Goal: Communication & Community: Answer question/provide support

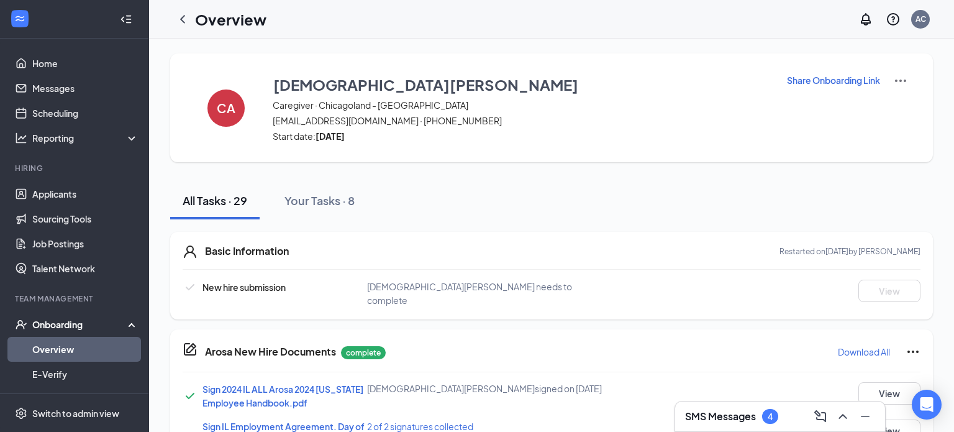
scroll to position [2, 0]
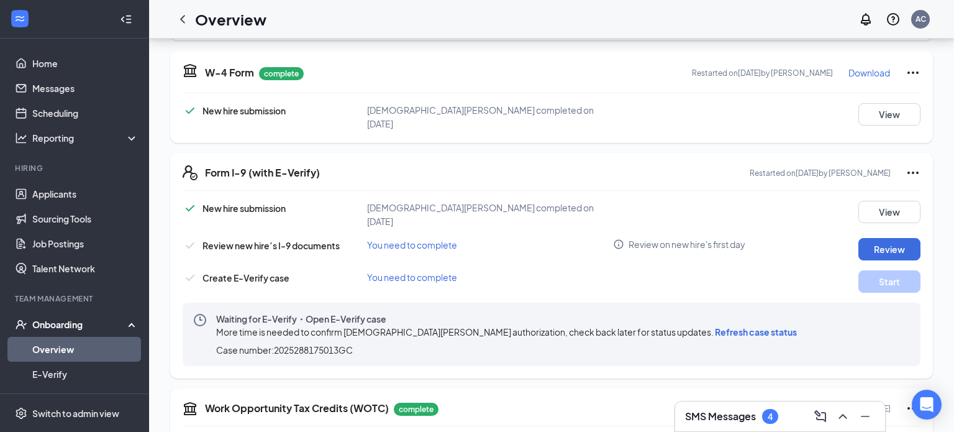
scroll to position [1177, 0]
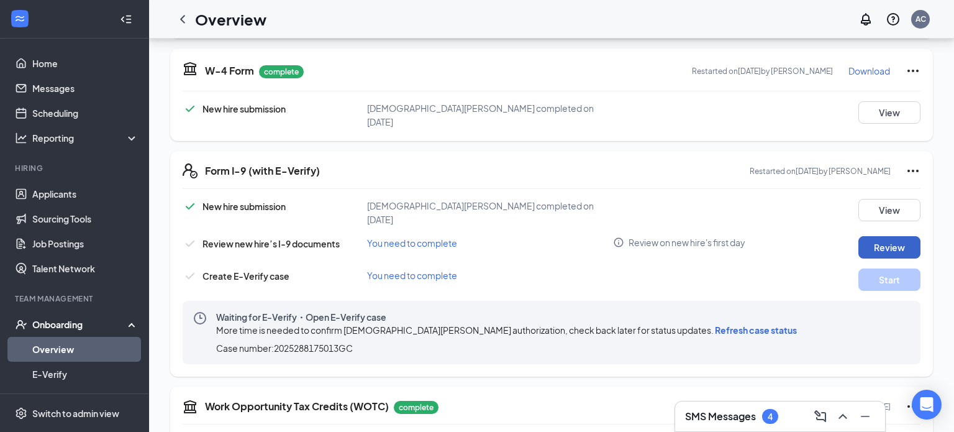
click at [873, 236] on button "Review" at bounding box center [890, 247] width 62 height 22
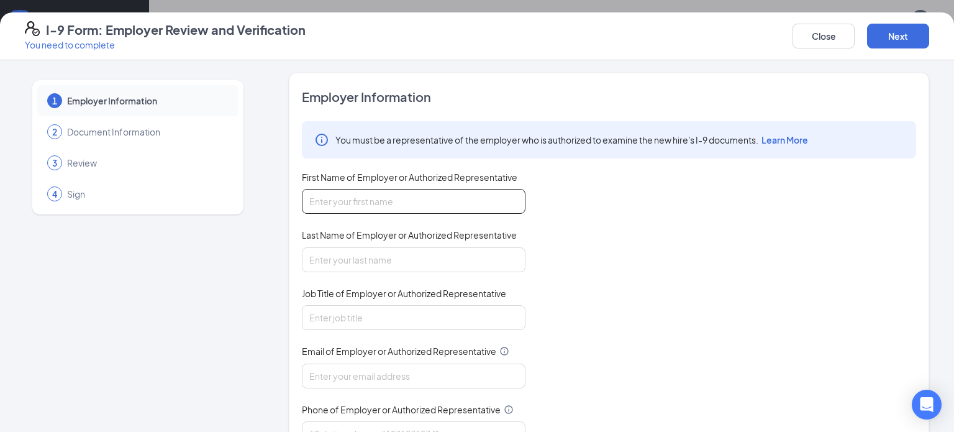
click at [395, 206] on input "First Name of Employer or Authorized Representative" at bounding box center [414, 201] width 224 height 25
type input "[PERSON_NAME]"
click at [384, 256] on input "Last Name of Employer or Authorized Representative" at bounding box center [414, 259] width 224 height 25
type input "[PERSON_NAME]"
click at [376, 316] on input "Job Title of Employer or Authorized Representative" at bounding box center [414, 317] width 224 height 25
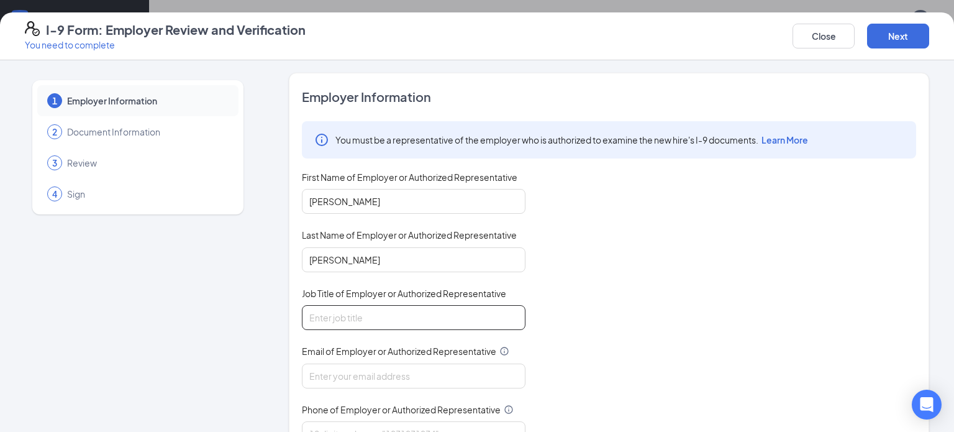
type input "Care Specialist"
click at [335, 368] on input "Email of Employer or Authorized Representative" at bounding box center [414, 375] width 224 height 25
type input "[PERSON_NAME][EMAIL_ADDRESS][PERSON_NAME][DOMAIN_NAME]"
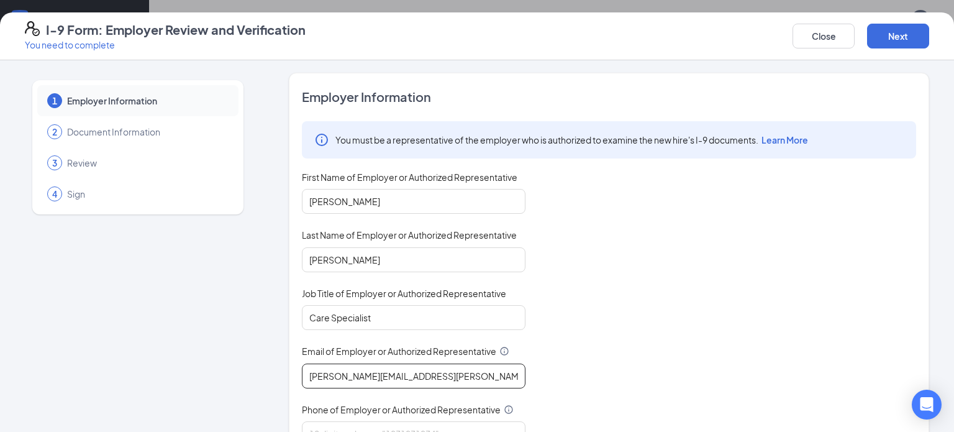
scroll to position [1226, 0]
click at [339, 421] on input "Phone of Employer or Authorized Representative" at bounding box center [414, 433] width 224 height 25
type input "8474701703"
click at [673, 304] on div "You must be a representative of the employer who is authorized to examine the n…" at bounding box center [609, 283] width 614 height 325
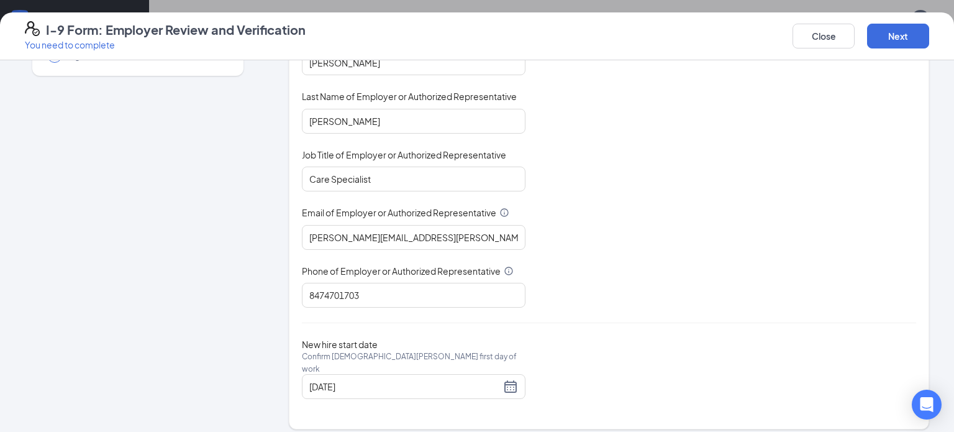
scroll to position [139, 0]
click at [912, 39] on button "Next" at bounding box center [898, 36] width 62 height 25
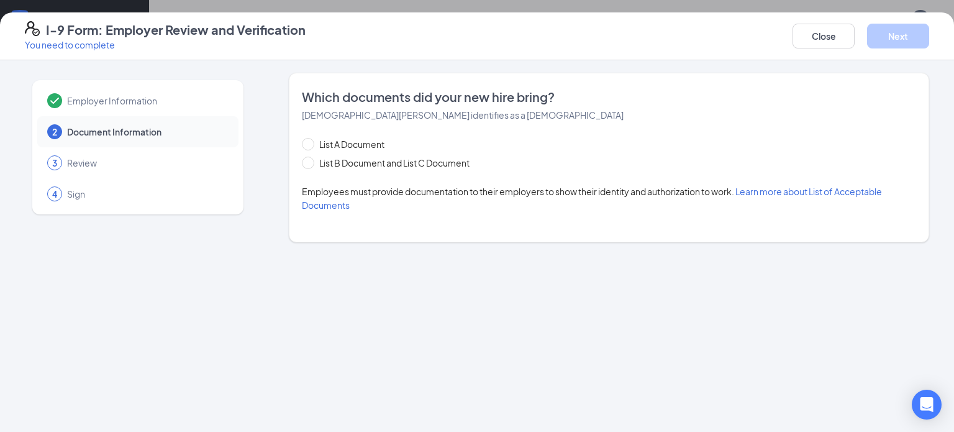
scroll to position [0, 0]
click at [313, 140] on span at bounding box center [308, 144] width 12 height 12
click at [311, 140] on input "List A Document" at bounding box center [306, 142] width 9 height 9
radio input "true"
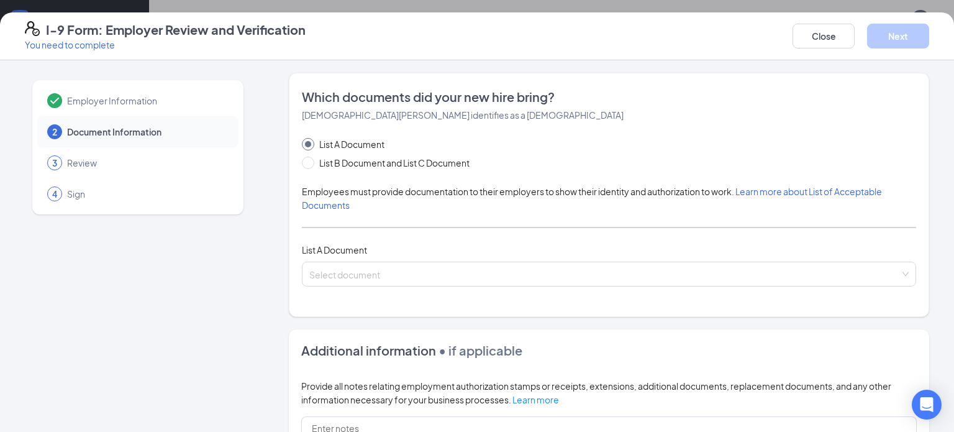
click at [378, 257] on div "List A Document List B Document and List C Document Employees must provide docu…" at bounding box center [609, 211] width 614 height 149
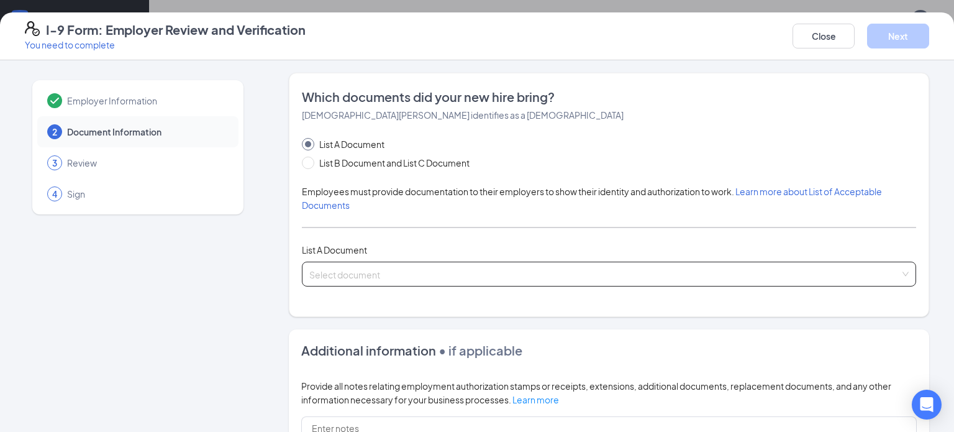
click at [384, 268] on input "search" at bounding box center [604, 271] width 591 height 19
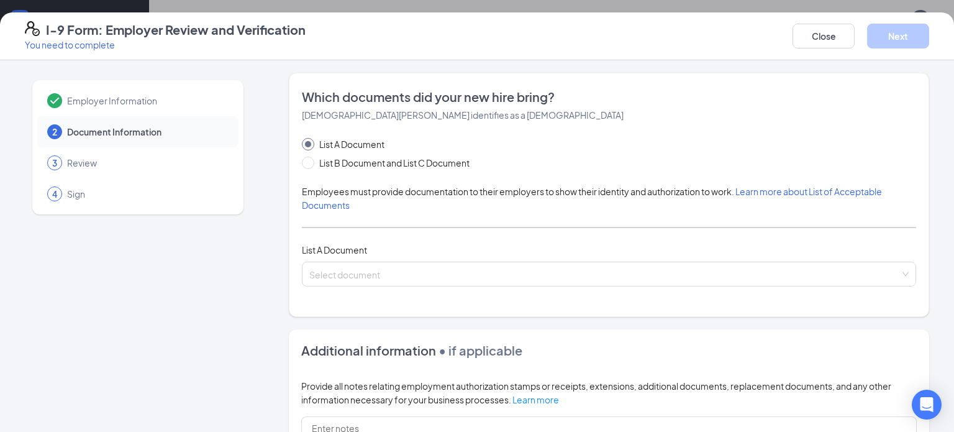
click at [200, 313] on div "Employer Information 2 Document Information 3 Review 4 Sign" at bounding box center [138, 353] width 226 height 560
click at [305, 161] on input "List B Document and List C Document" at bounding box center [306, 161] width 9 height 9
radio input "true"
radio input "false"
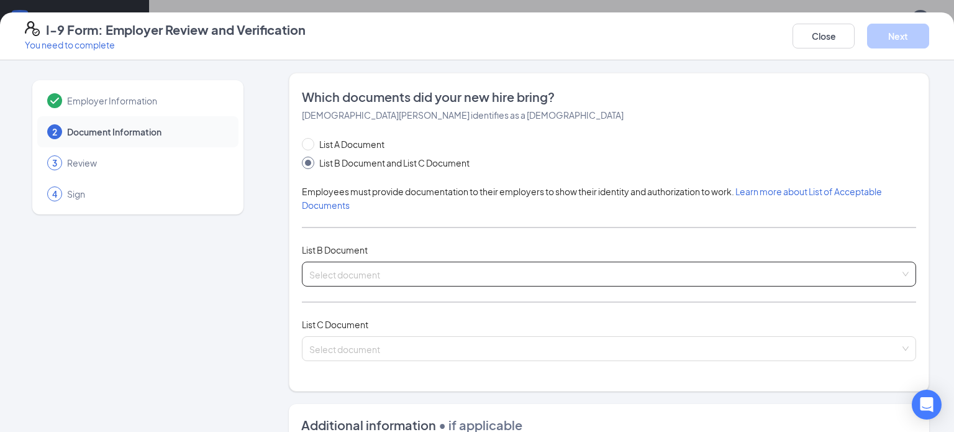
click at [373, 270] on input "search" at bounding box center [604, 271] width 591 height 19
click at [457, 273] on input "search" at bounding box center [604, 271] width 591 height 19
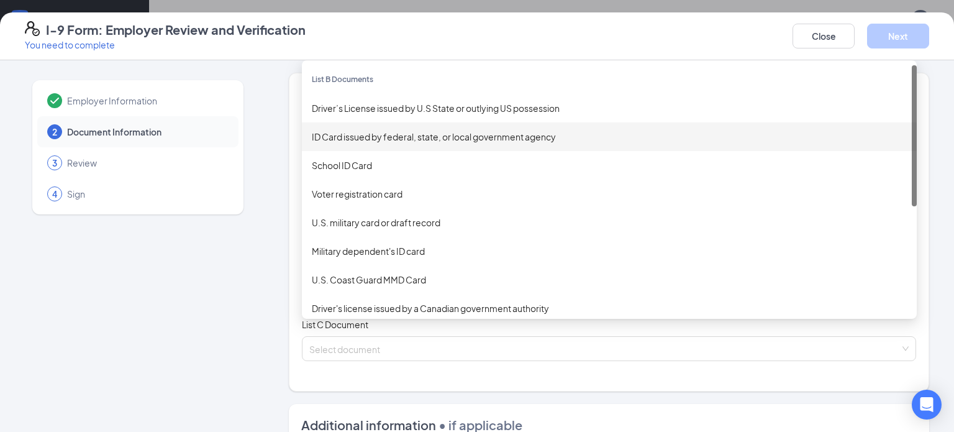
click at [399, 139] on div "ID Card issued by federal, state, or local government agency" at bounding box center [609, 137] width 595 height 14
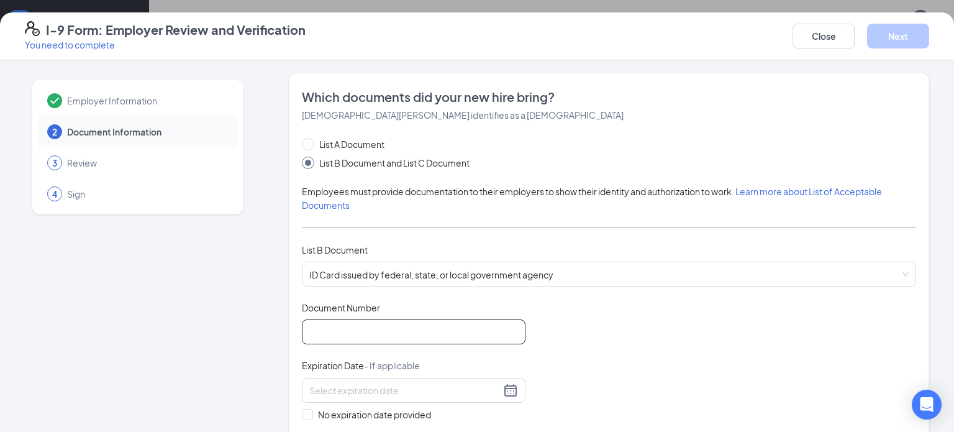
click at [427, 337] on input "Document Number" at bounding box center [414, 331] width 224 height 25
type input "25010660961A"
click at [468, 379] on div at bounding box center [414, 390] width 224 height 25
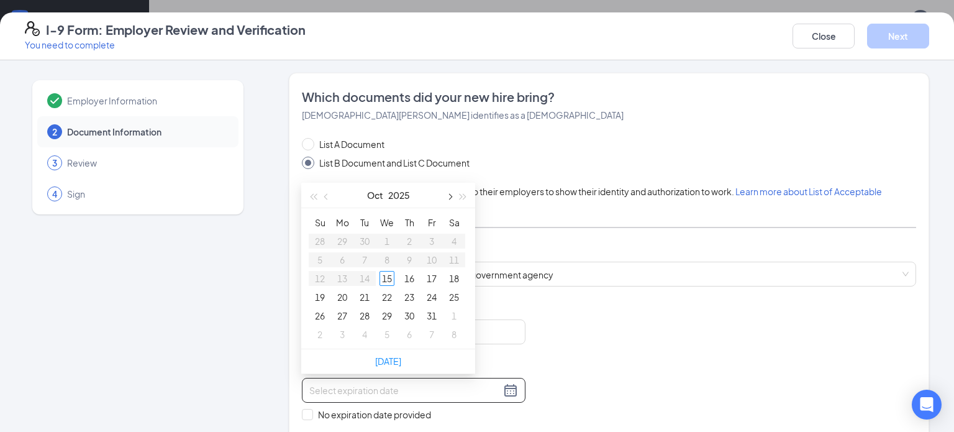
click at [453, 196] on button "button" at bounding box center [449, 195] width 14 height 25
click at [452, 196] on span "button" at bounding box center [449, 197] width 6 height 6
type input "[DATE]"
click at [456, 280] on div "20" at bounding box center [454, 278] width 15 height 15
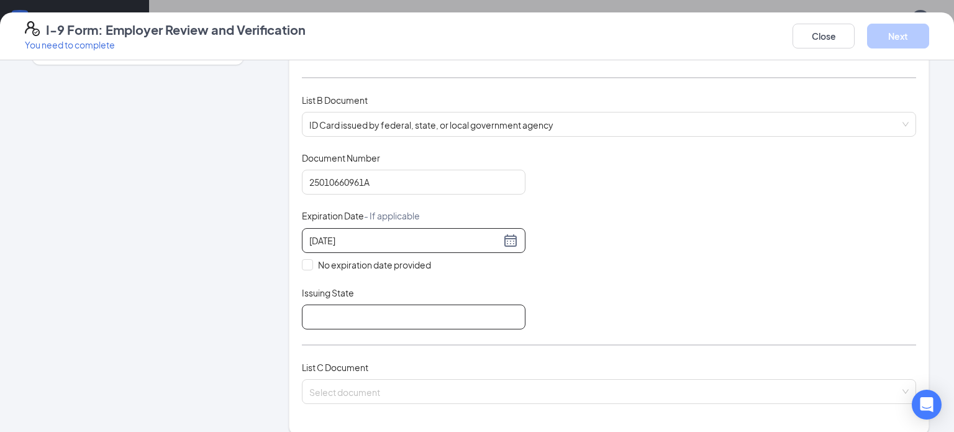
scroll to position [157, 0]
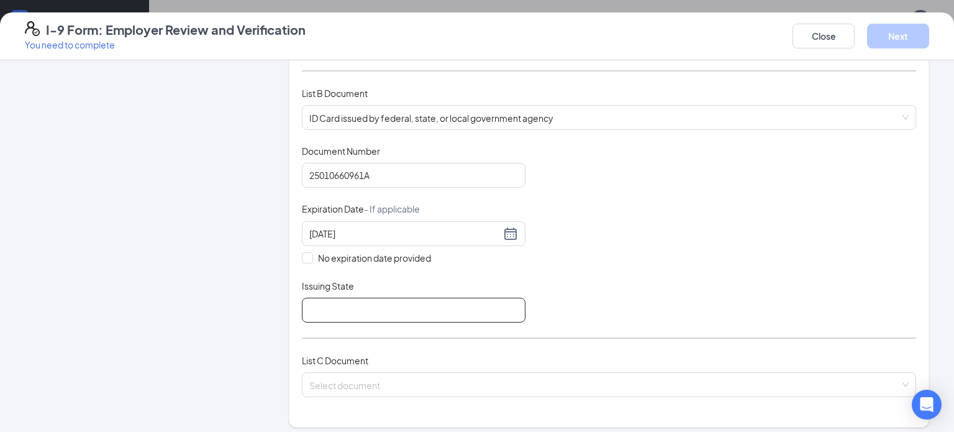
click at [385, 314] on input "Issuing State" at bounding box center [414, 310] width 224 height 25
type input "[US_STATE]"
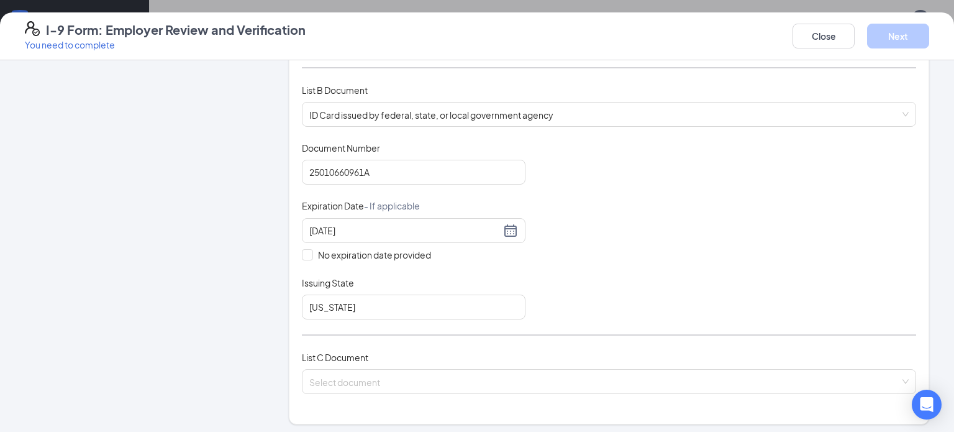
scroll to position [160, 0]
click at [472, 296] on input "[US_STATE]" at bounding box center [414, 306] width 224 height 25
click at [603, 264] on div "Document Title ID Card issued by federal, state, or local government agency Doc…" at bounding box center [609, 230] width 614 height 178
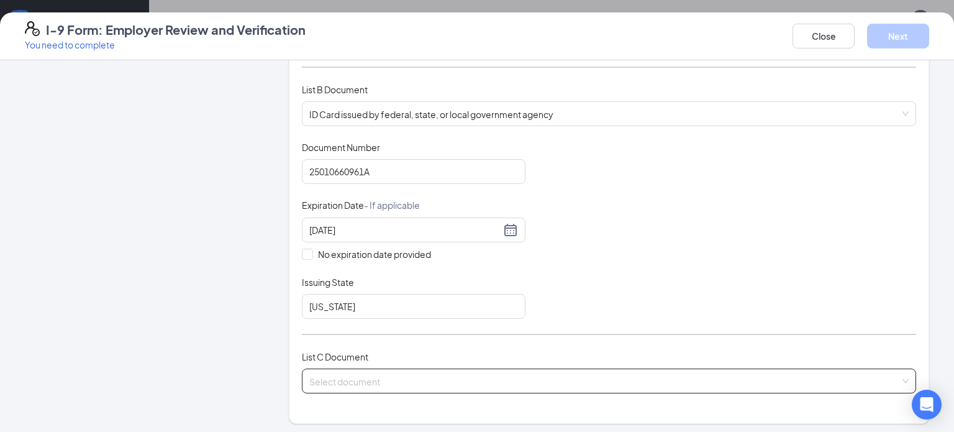
click at [394, 380] on input "search" at bounding box center [604, 378] width 591 height 19
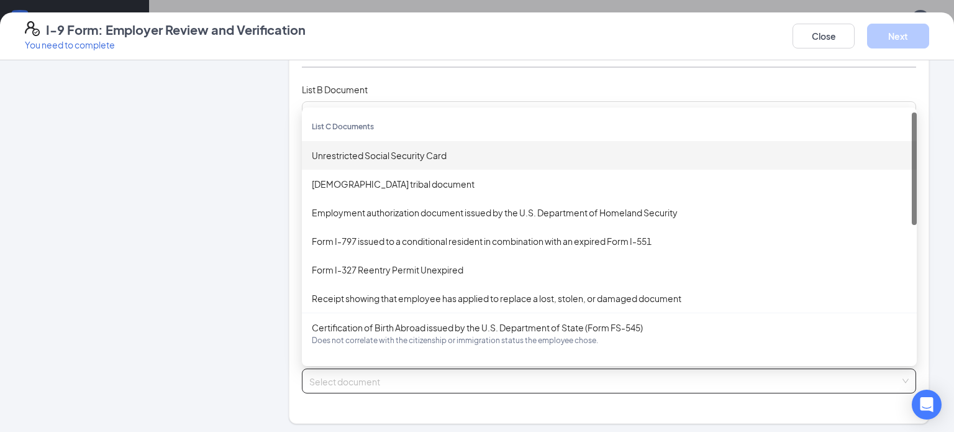
click at [337, 150] on div "Unrestricted Social Security Card" at bounding box center [609, 155] width 595 height 14
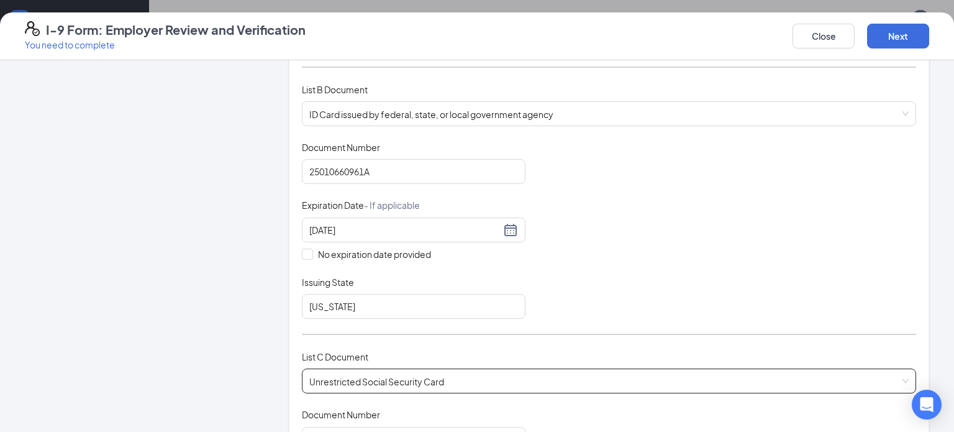
scroll to position [422, 0]
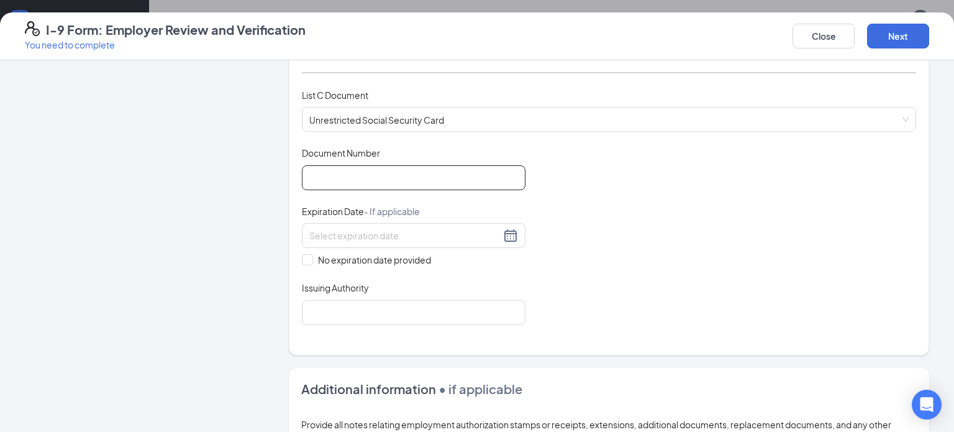
click at [345, 166] on input "Document Number" at bounding box center [414, 177] width 224 height 25
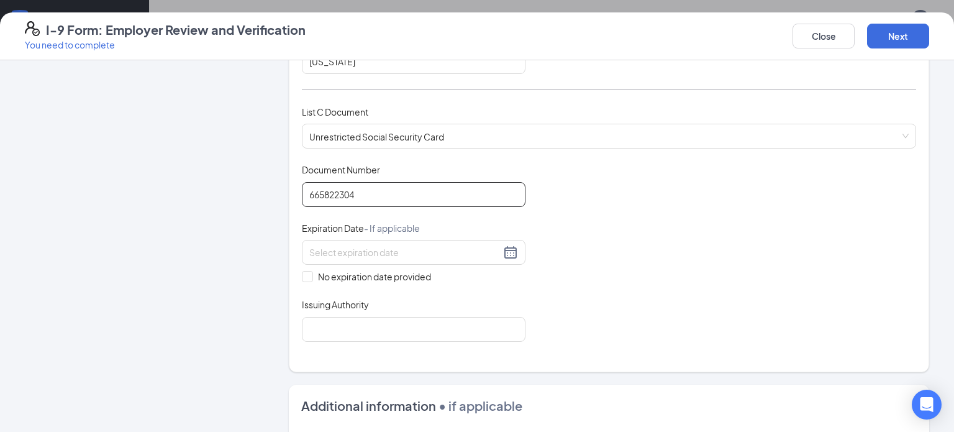
scroll to position [404, 0]
type input "665822304"
click at [313, 280] on span "No expiration date provided" at bounding box center [374, 277] width 123 height 14
click at [311, 280] on input "No expiration date provided" at bounding box center [306, 275] width 9 height 9
checkbox input "true"
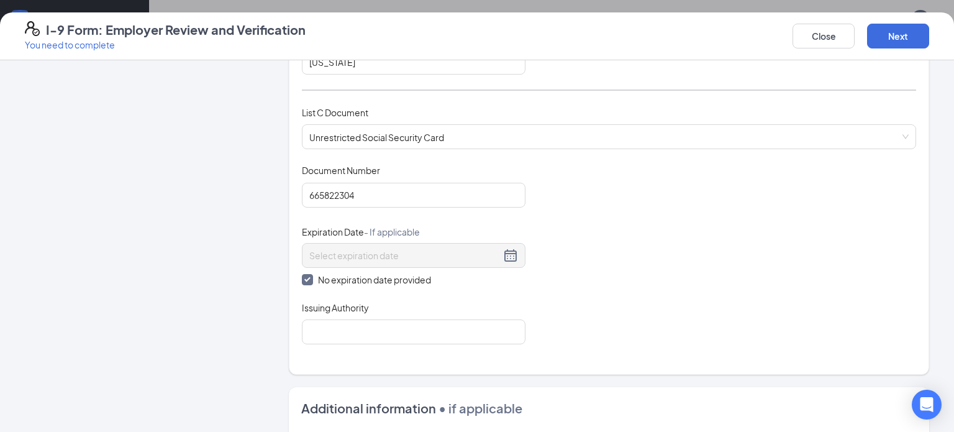
click at [333, 340] on div "Which documents did your new hire bring? [DEMOGRAPHIC_DATA][PERSON_NAME] identi…" at bounding box center [609, 21] width 614 height 675
click at [335, 327] on input "Issuing Authority" at bounding box center [414, 331] width 224 height 25
type input "Social Security Administration"
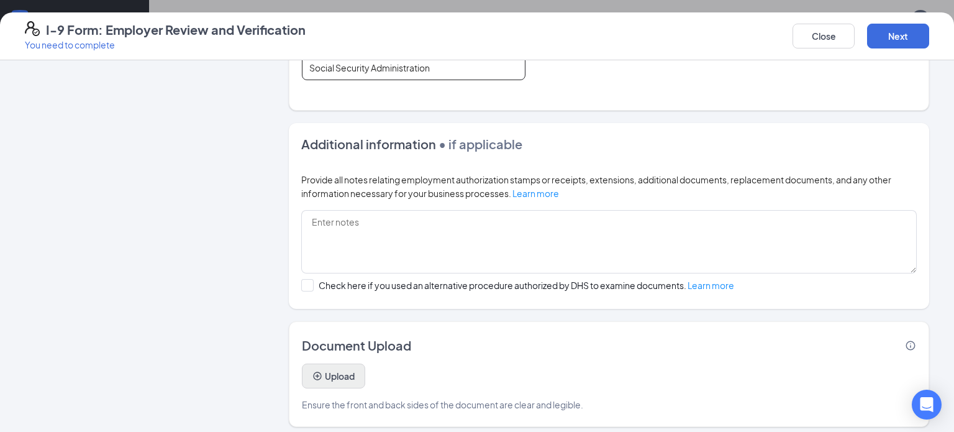
scroll to position [668, 0]
click at [335, 381] on button "Upload" at bounding box center [333, 375] width 63 height 25
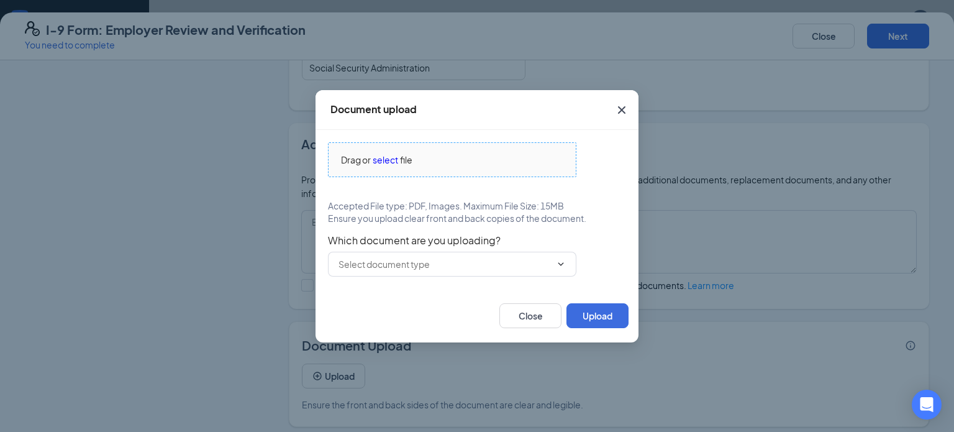
click at [387, 163] on span "select" at bounding box center [385, 160] width 25 height 14
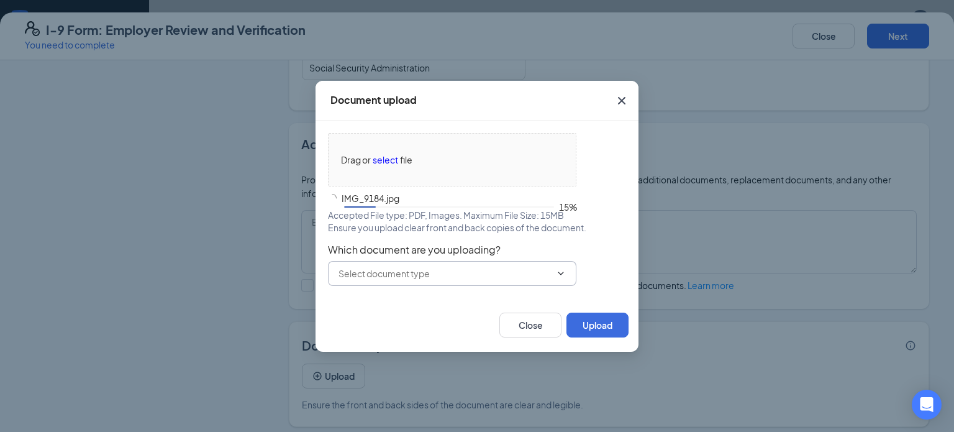
click at [386, 268] on input "text" at bounding box center [445, 274] width 212 height 14
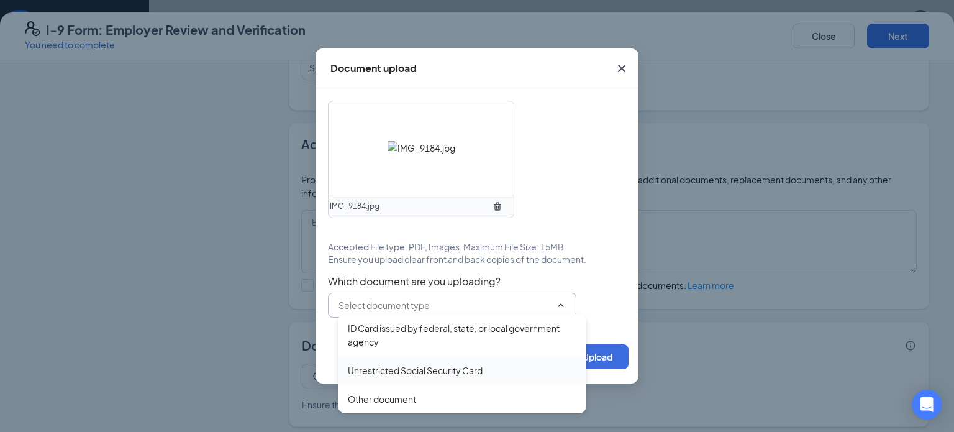
click at [409, 376] on div "Unrestricted Social Security Card" at bounding box center [415, 370] width 135 height 14
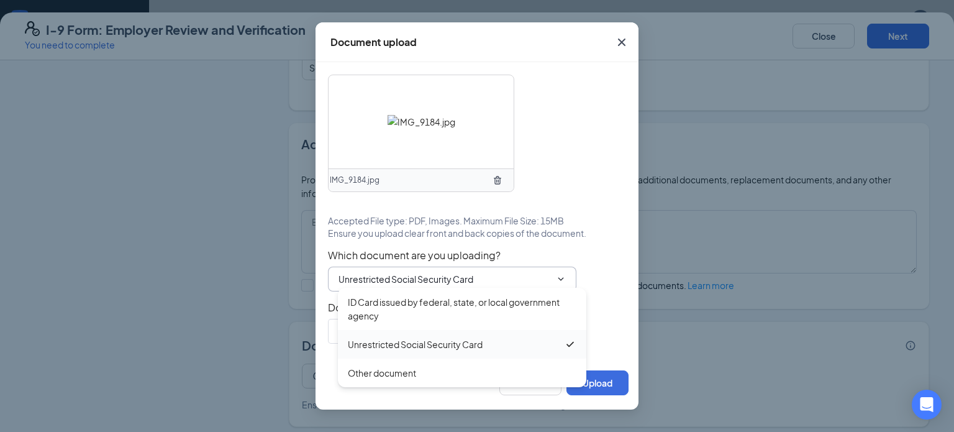
type input "Unrestricted Social Security Card"
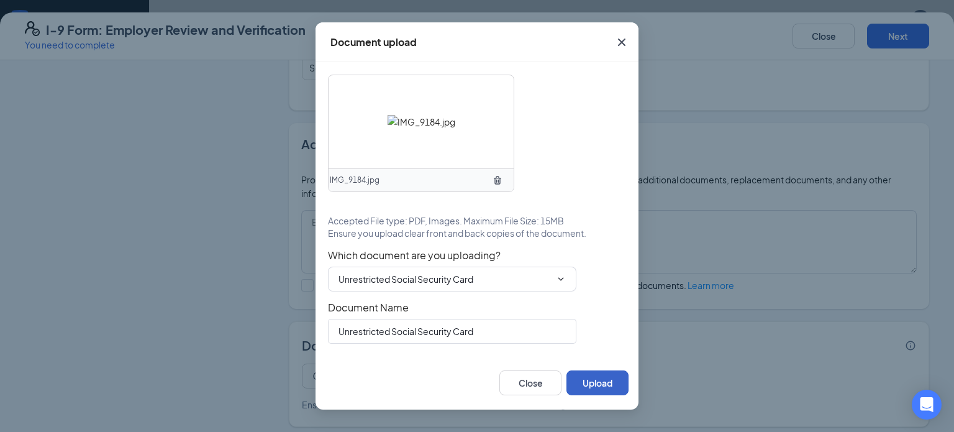
click at [608, 394] on button "Upload" at bounding box center [598, 382] width 62 height 25
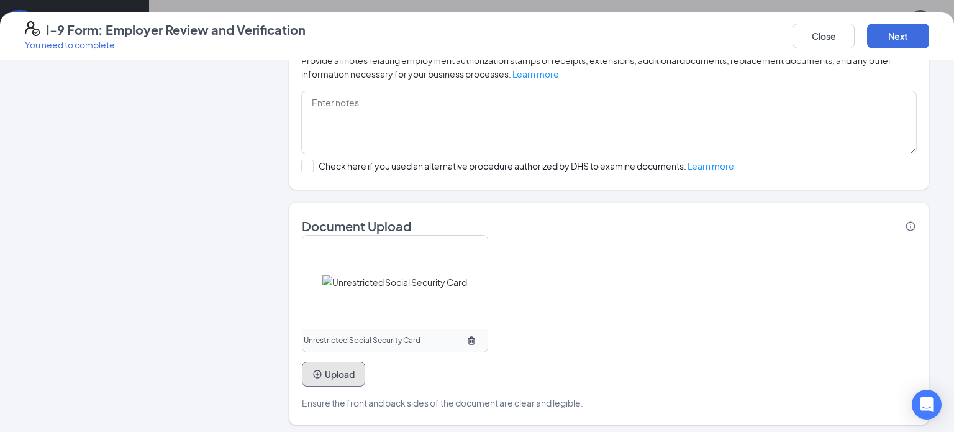
scroll to position [788, 0]
click at [339, 367] on button "Upload" at bounding box center [333, 373] width 63 height 25
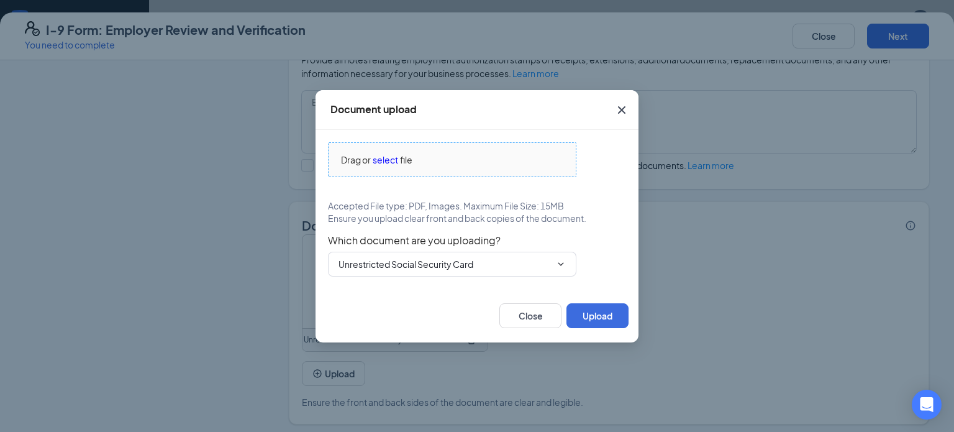
click at [383, 162] on span "select" at bounding box center [385, 160] width 25 height 14
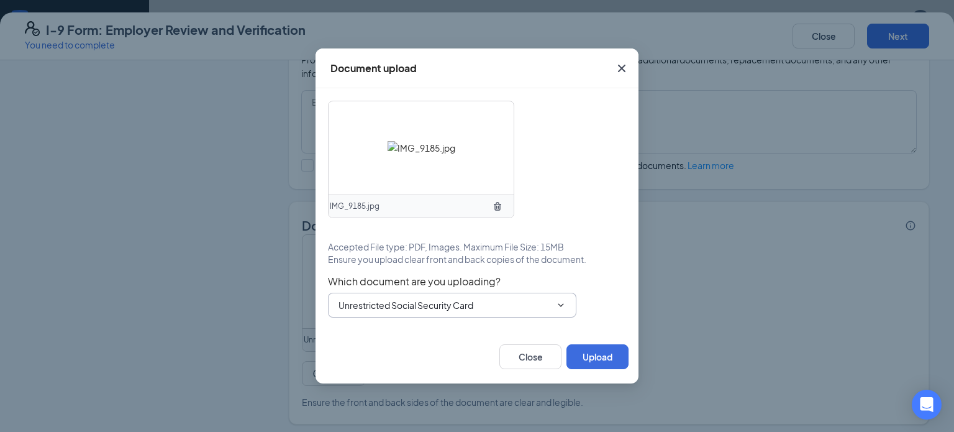
click at [460, 308] on input "Unrestricted Social Security Card" at bounding box center [445, 305] width 212 height 14
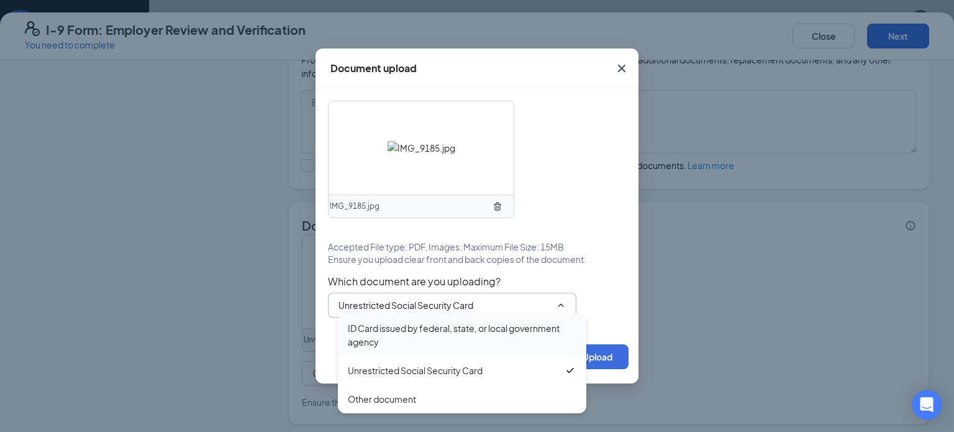
click at [443, 335] on div "ID Card issued by federal, state, or local government agency" at bounding box center [462, 334] width 229 height 27
type input "ID Card issued by federal, state, or local government agency"
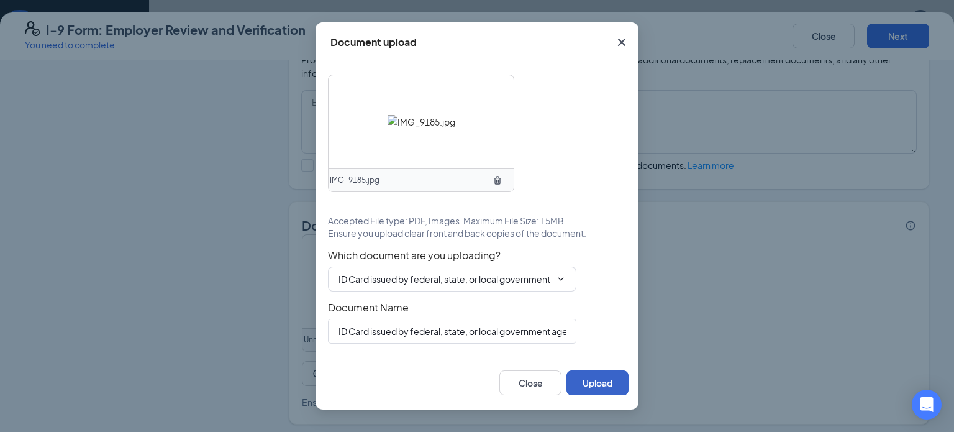
click at [591, 380] on button "Upload" at bounding box center [598, 382] width 62 height 25
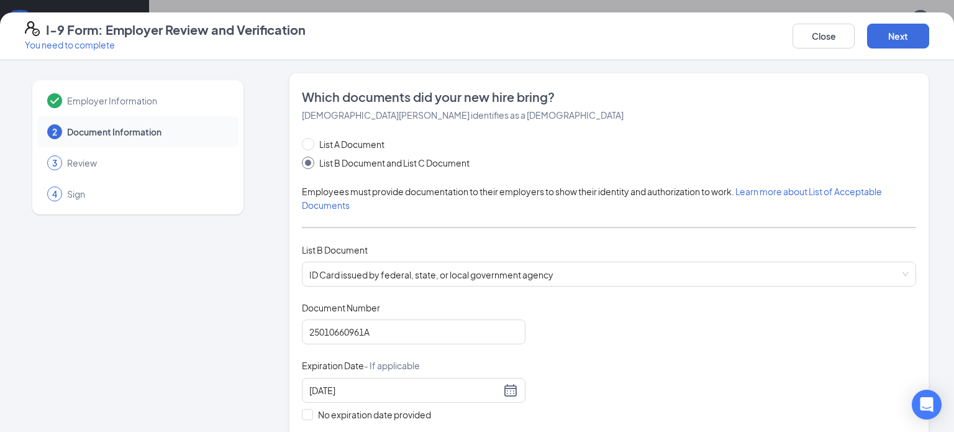
scroll to position [1357, 0]
click at [877, 43] on button "Next" at bounding box center [898, 36] width 62 height 25
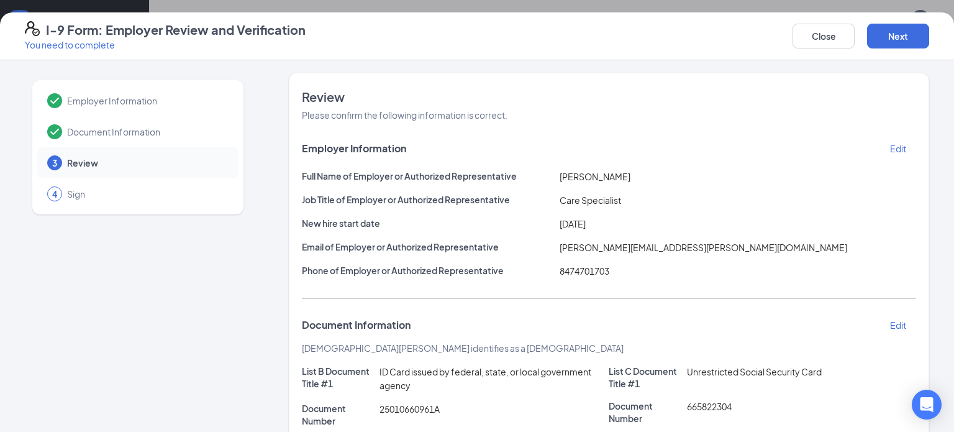
scroll to position [1404, 0]
click at [893, 27] on button "Next" at bounding box center [898, 36] width 62 height 25
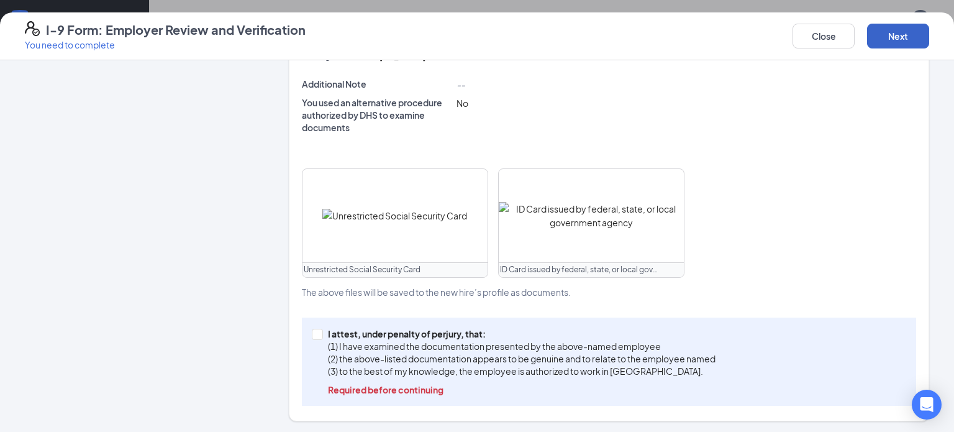
scroll to position [412, 0]
click at [314, 332] on input "I attest, under penalty of [PERSON_NAME], that: (1) I have examined the documen…" at bounding box center [316, 332] width 9 height 9
checkbox input "true"
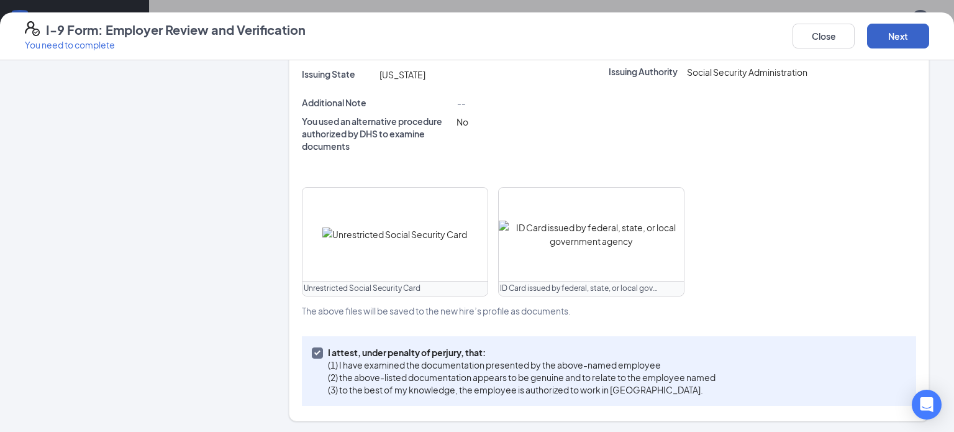
click at [883, 35] on button "Next" at bounding box center [898, 36] width 62 height 25
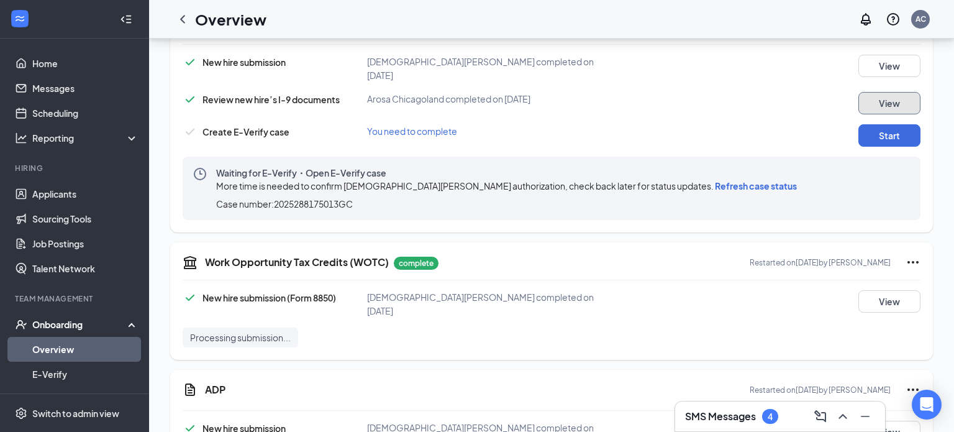
scroll to position [1316, 0]
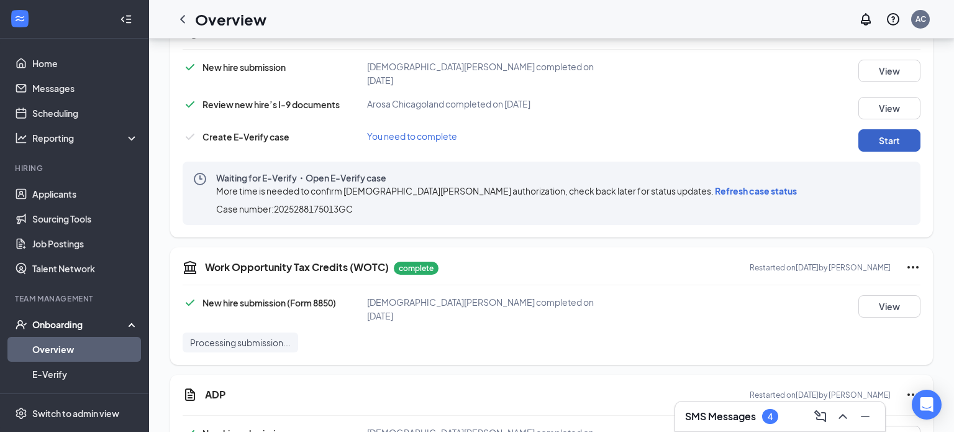
click at [880, 132] on button "Start" at bounding box center [890, 140] width 62 height 22
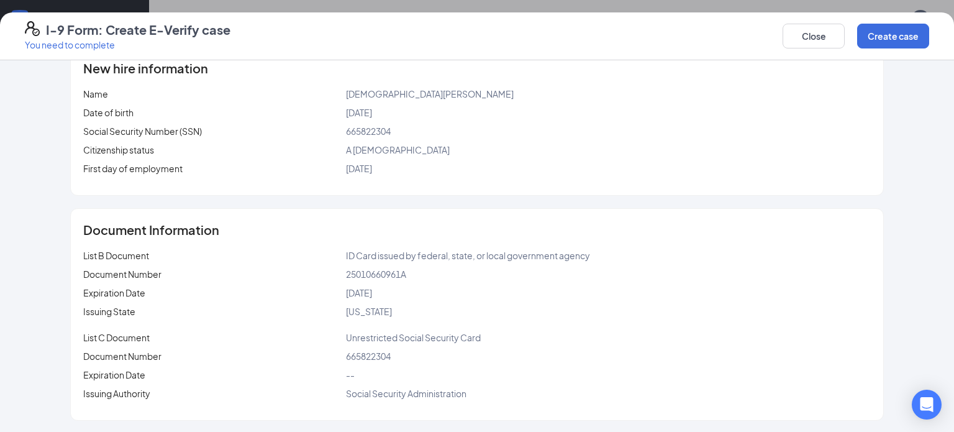
scroll to position [1347, 0]
click at [898, 39] on button "Create case" at bounding box center [893, 36] width 72 height 25
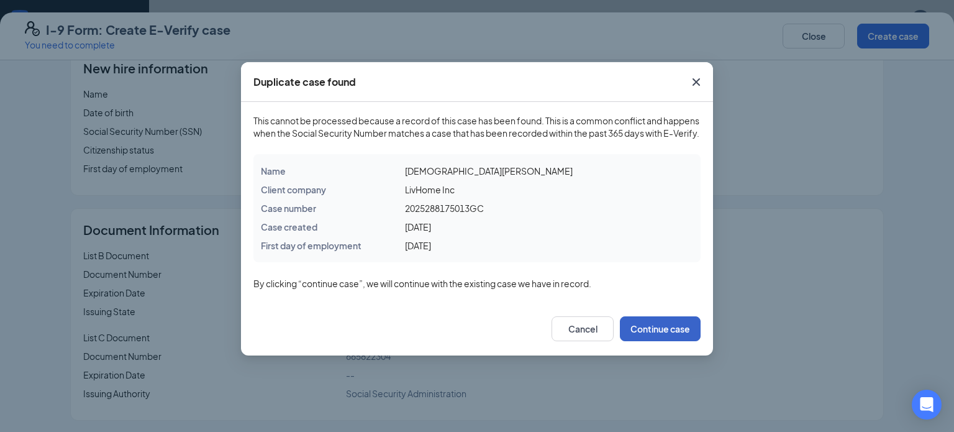
click at [692, 341] on button "Continue case" at bounding box center [660, 328] width 81 height 25
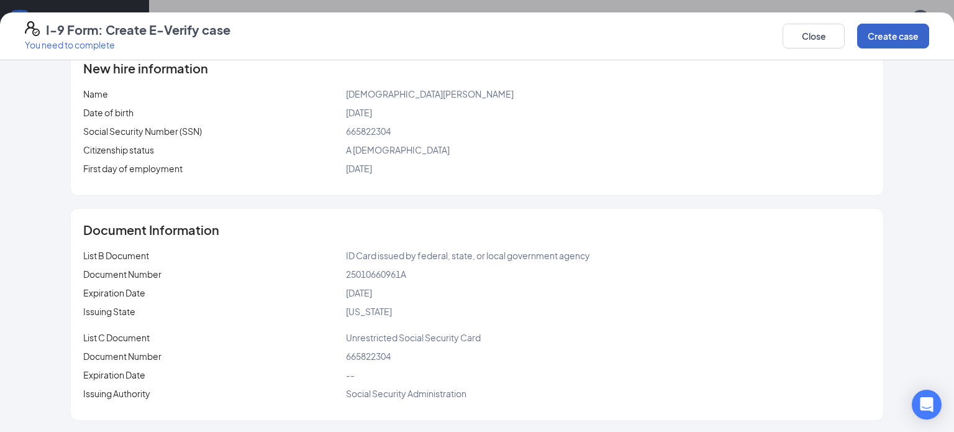
scroll to position [1301, 0]
click at [827, 37] on button "Close" at bounding box center [814, 36] width 62 height 25
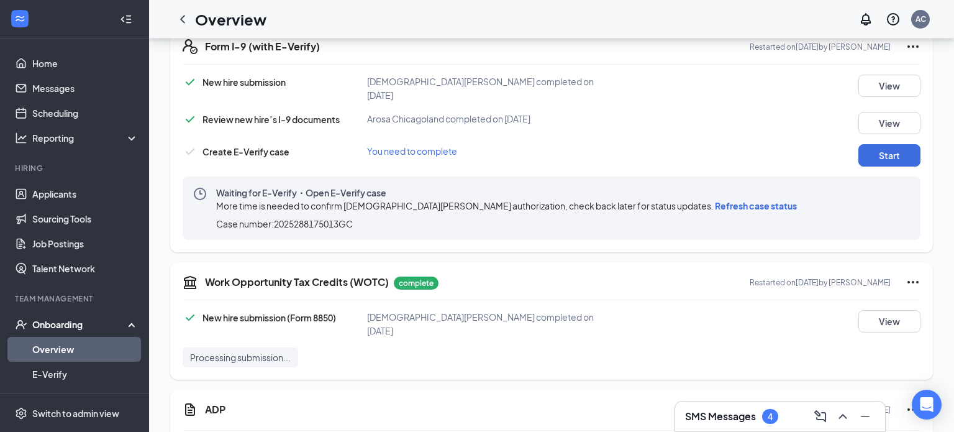
click at [715, 200] on span "Refresh case status" at bounding box center [756, 205] width 82 height 11
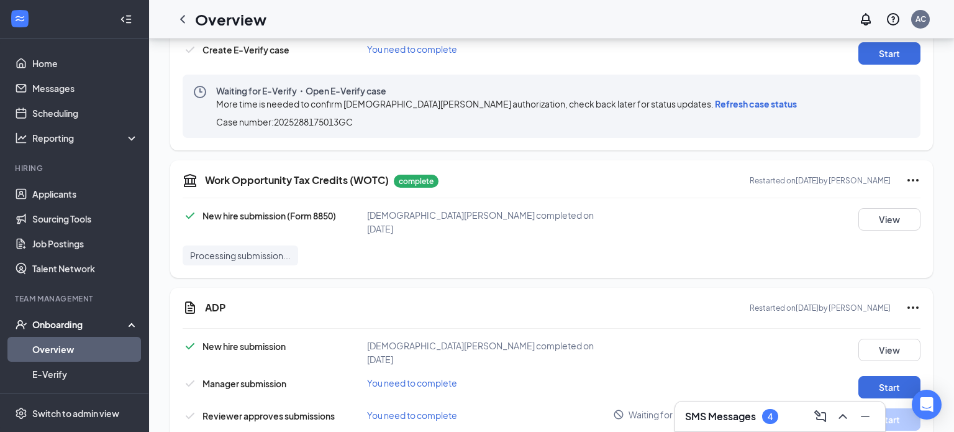
scroll to position [1404, 0]
click at [869, 375] on button "Start" at bounding box center [890, 386] width 62 height 22
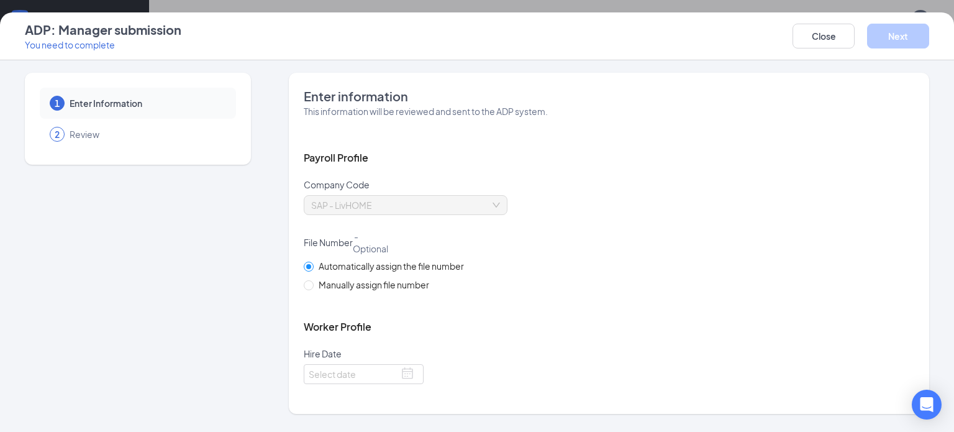
click at [404, 371] on span at bounding box center [407, 374] width 12 height 12
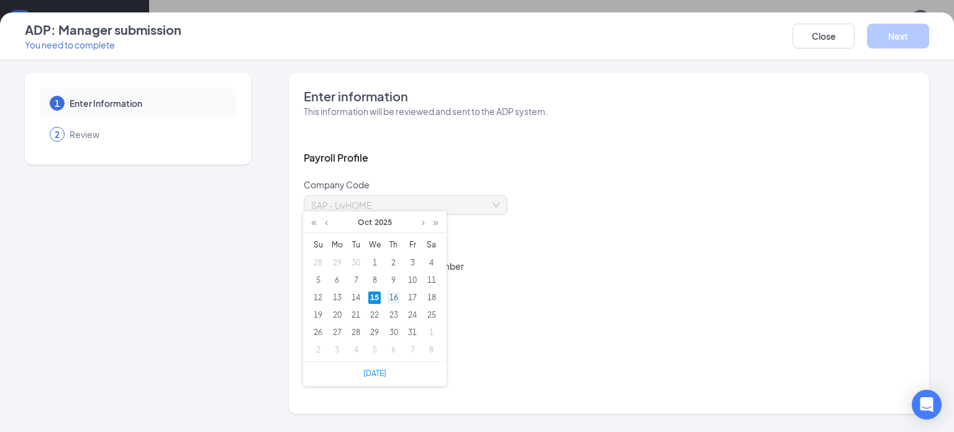
click at [391, 295] on div "16" at bounding box center [394, 297] width 12 height 12
type input "[DATE]"
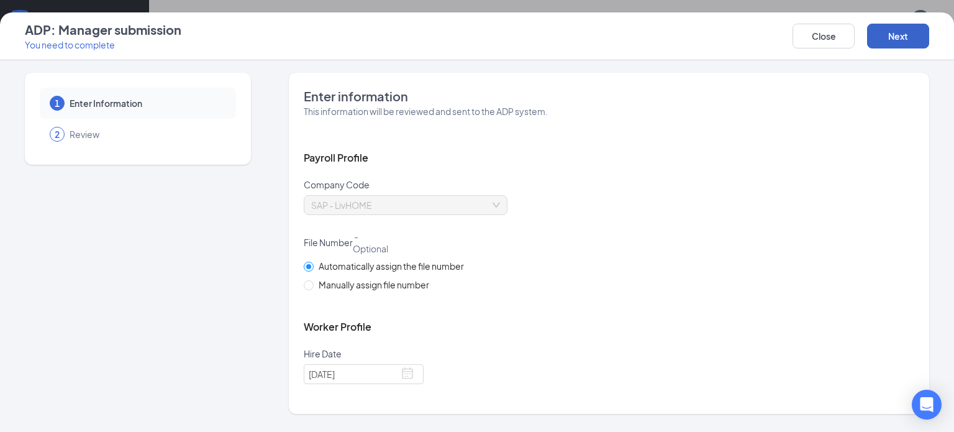
click at [896, 32] on button "Next" at bounding box center [898, 36] width 62 height 25
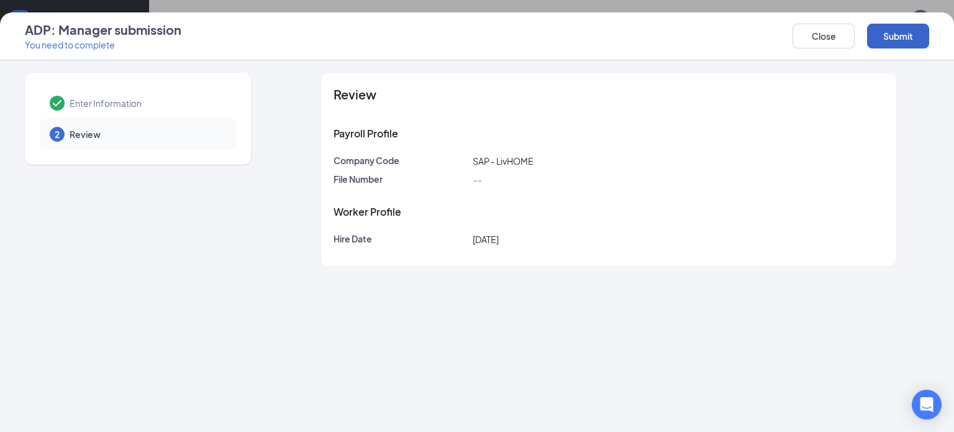
click at [910, 34] on button "Submit" at bounding box center [898, 36] width 62 height 25
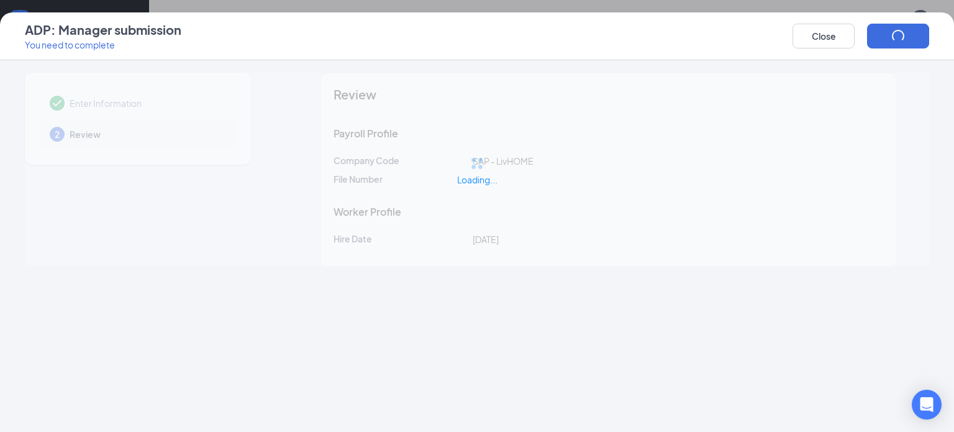
scroll to position [1409, 0]
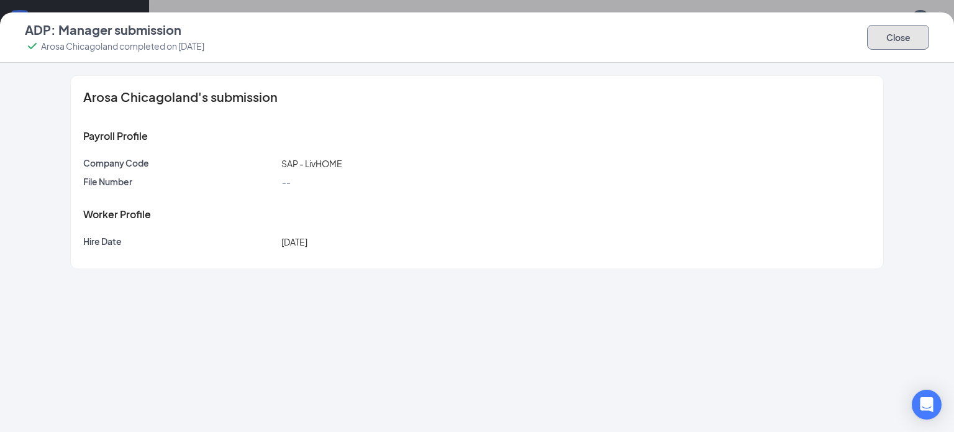
click at [906, 39] on button "Close" at bounding box center [898, 37] width 62 height 25
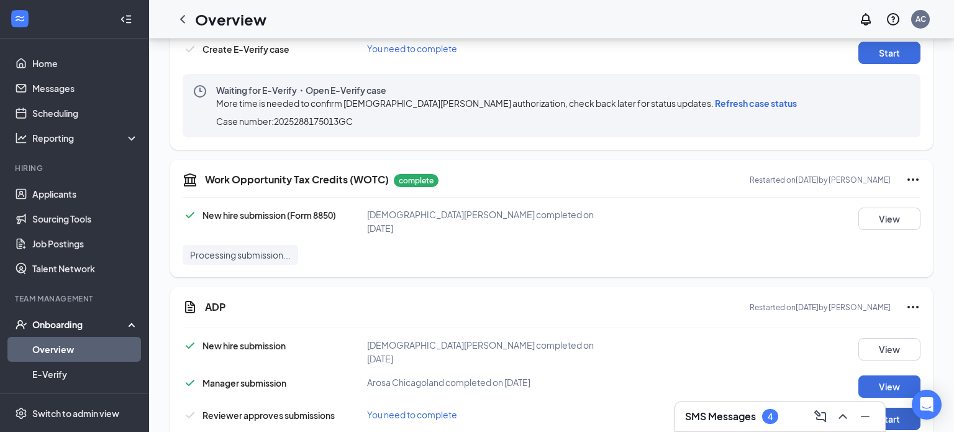
click at [887, 408] on button "Start" at bounding box center [890, 419] width 62 height 22
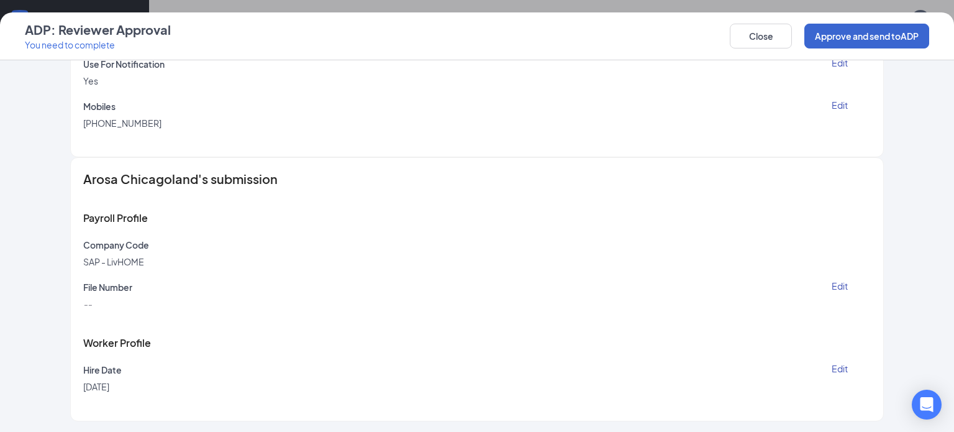
scroll to position [1101, 0]
click at [868, 35] on button "Approve and send to ADP" at bounding box center [867, 36] width 125 height 25
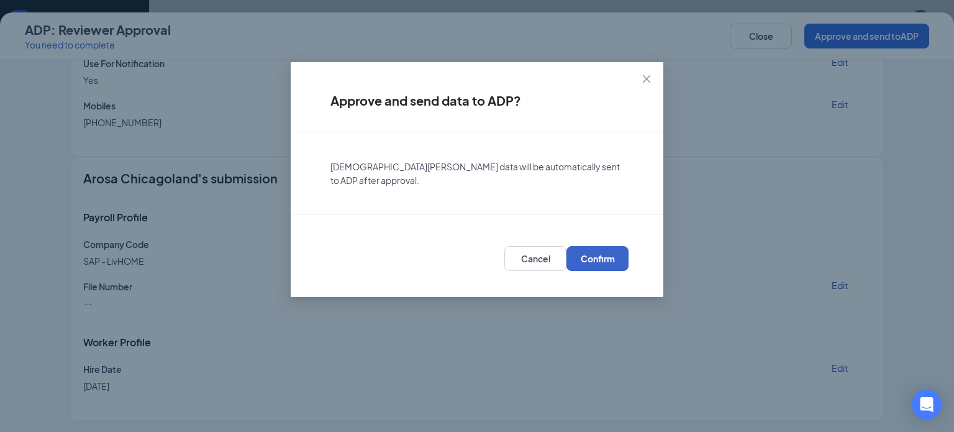
click at [600, 253] on button "Confirm" at bounding box center [598, 258] width 62 height 25
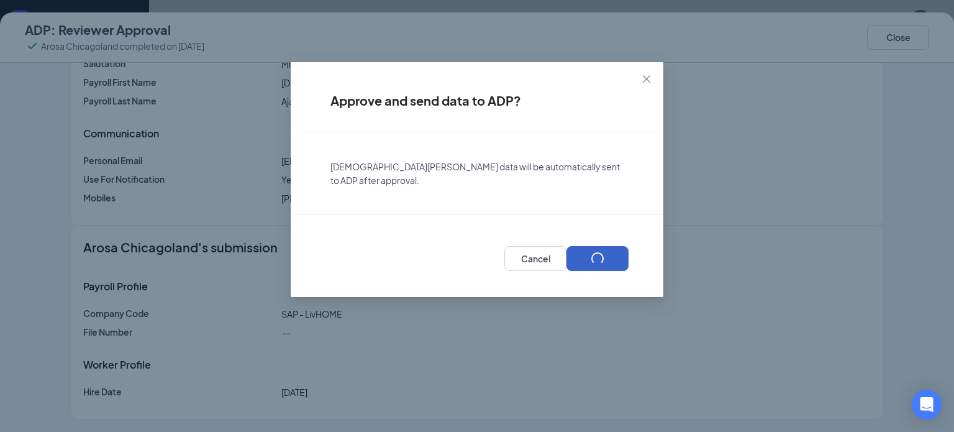
scroll to position [475, 0]
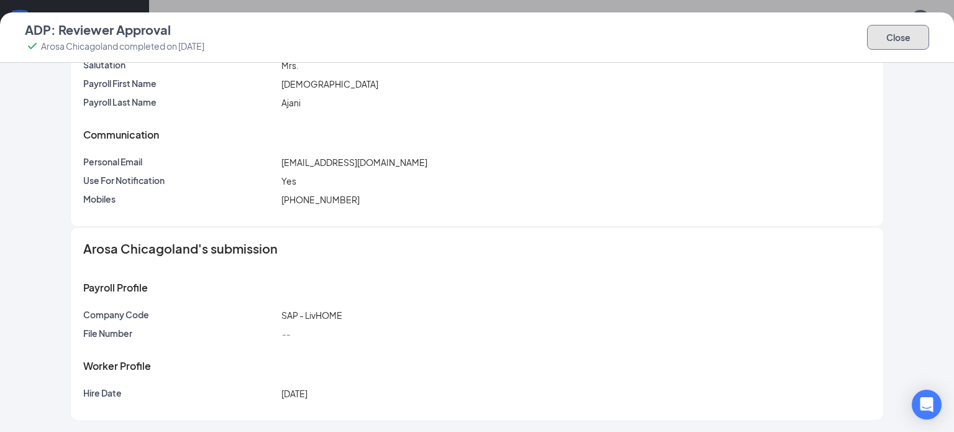
click at [883, 42] on button "Close" at bounding box center [898, 37] width 62 height 25
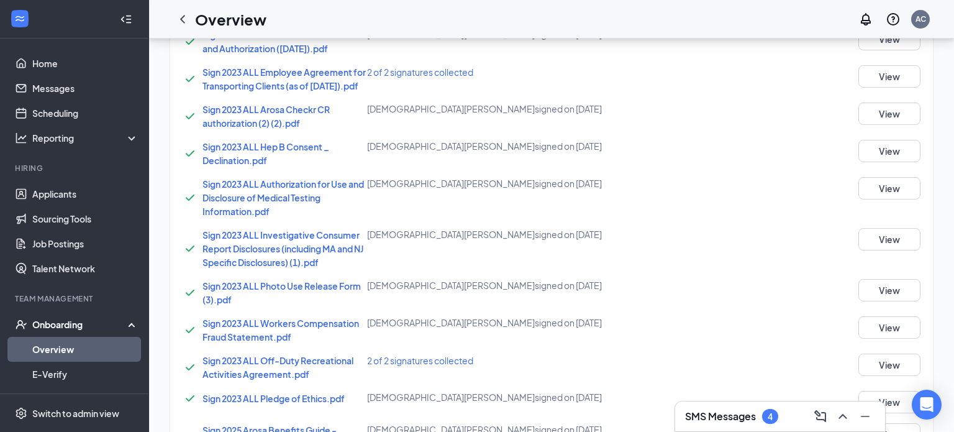
scroll to position [0, 0]
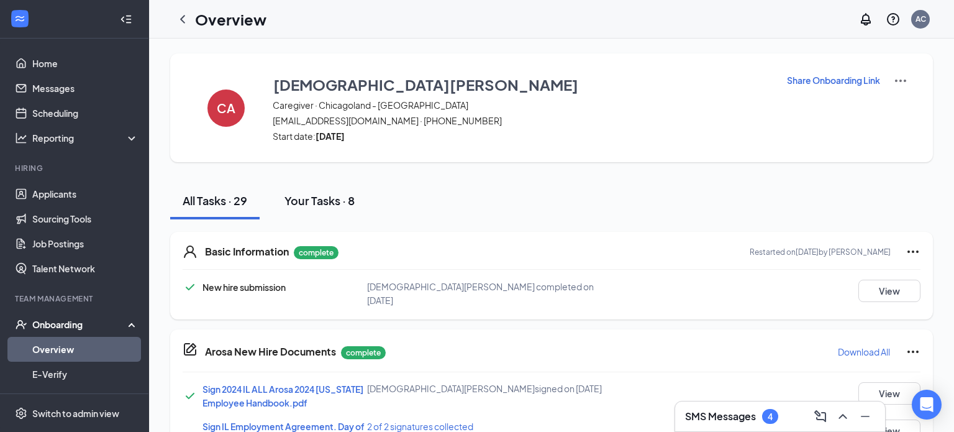
click at [298, 203] on div "Your Tasks · 8" at bounding box center [320, 201] width 70 height 16
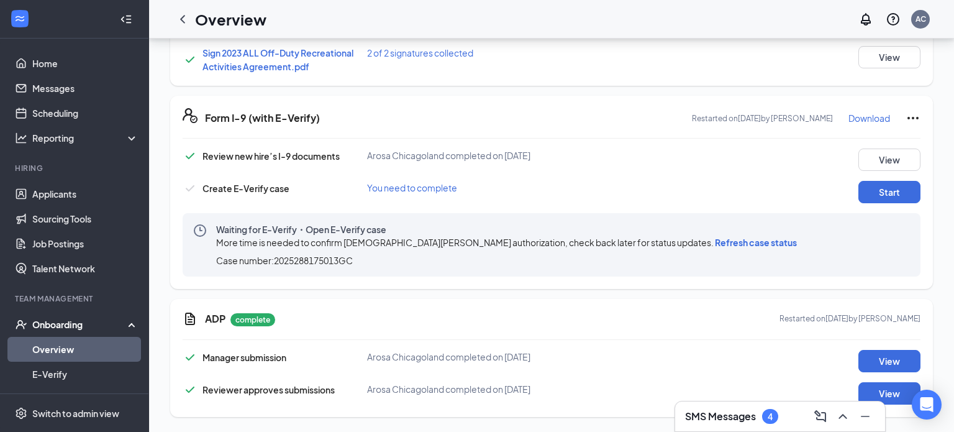
scroll to position [378, 0]
click at [715, 245] on span "Refresh case status" at bounding box center [756, 242] width 82 height 11
click at [876, 190] on button "Start" at bounding box center [890, 192] width 62 height 22
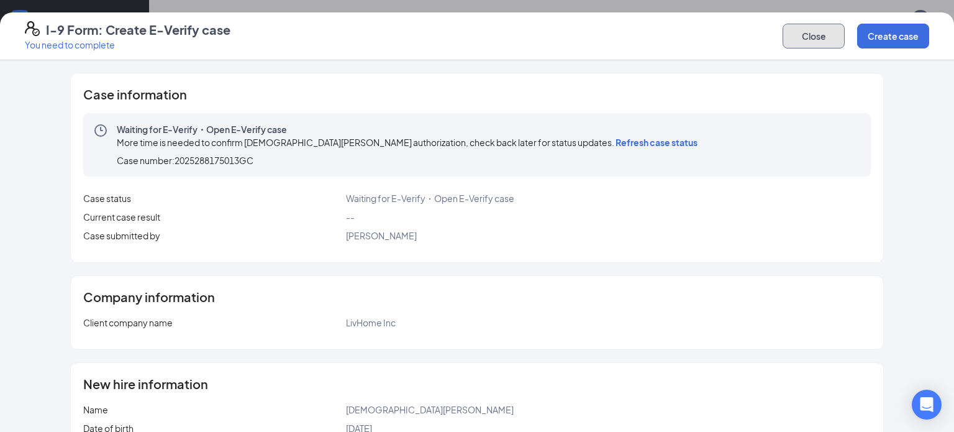
click at [794, 42] on button "Close" at bounding box center [814, 36] width 62 height 25
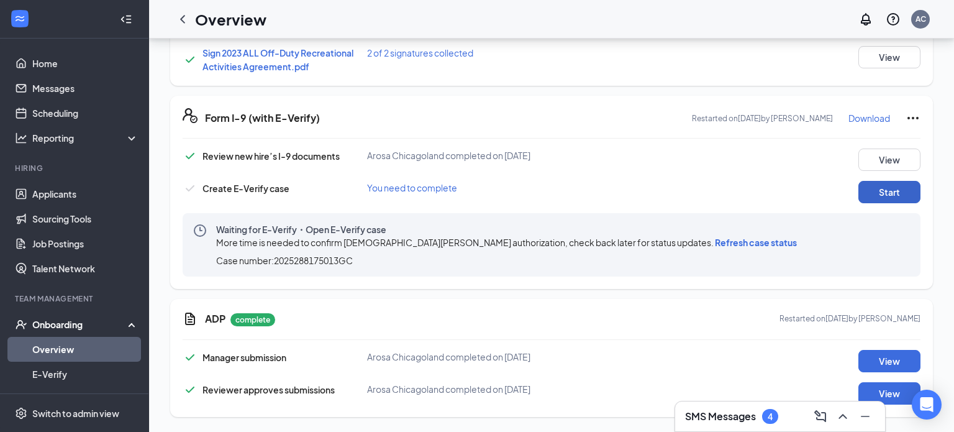
click at [880, 189] on button "Start" at bounding box center [890, 192] width 62 height 22
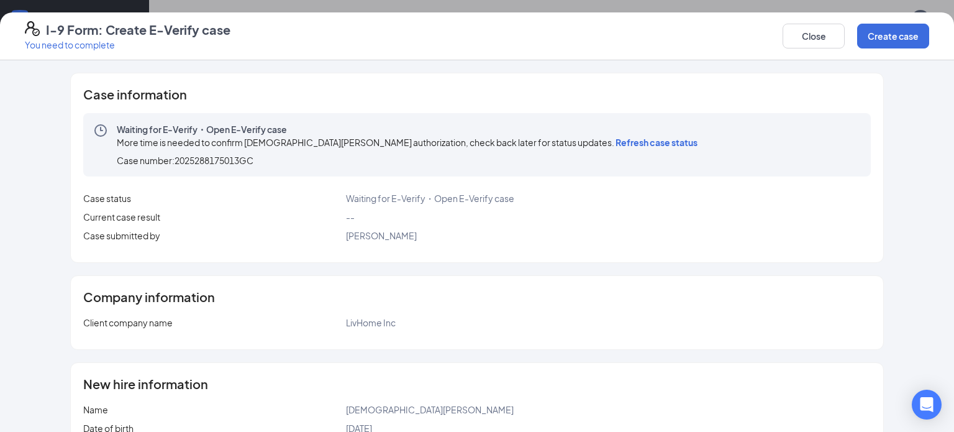
click at [616, 140] on span "Refresh case status" at bounding box center [657, 142] width 82 height 11
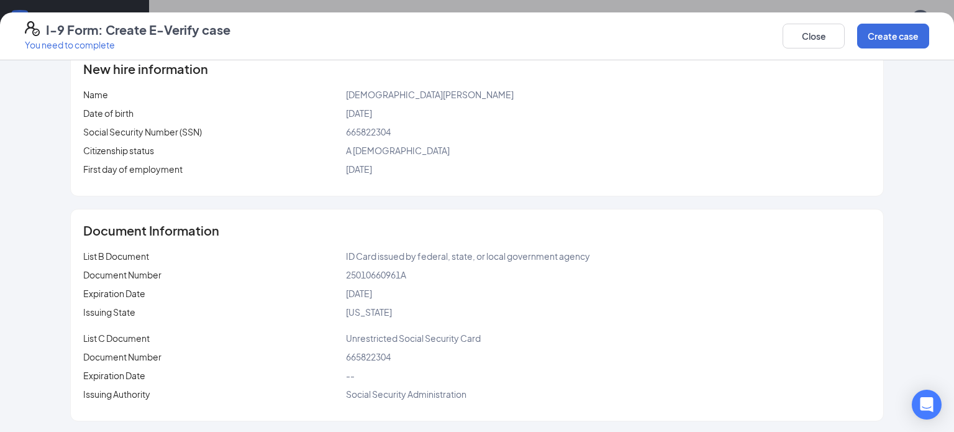
scroll to position [316, 0]
click at [809, 35] on button "Close" at bounding box center [814, 36] width 62 height 25
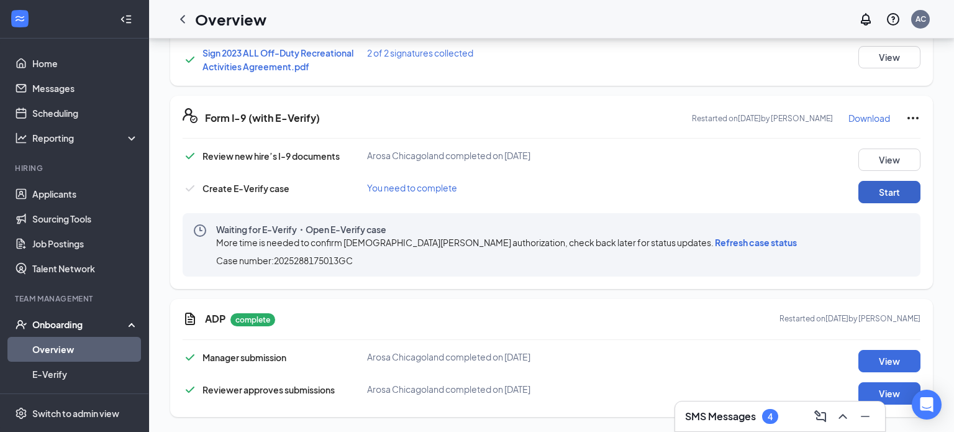
scroll to position [378, 0]
click at [715, 241] on span "Refresh case status" at bounding box center [756, 242] width 82 height 11
click at [80, 89] on link "Messages" at bounding box center [85, 88] width 106 height 25
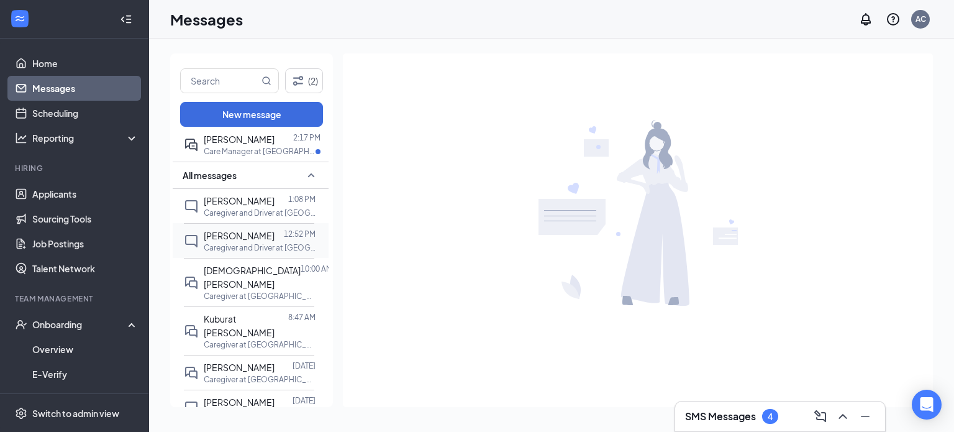
scroll to position [31, 0]
click at [258, 214] on p "Caregiver and Driver at [GEOGRAPHIC_DATA] - [GEOGRAPHIC_DATA]" at bounding box center [260, 214] width 112 height 11
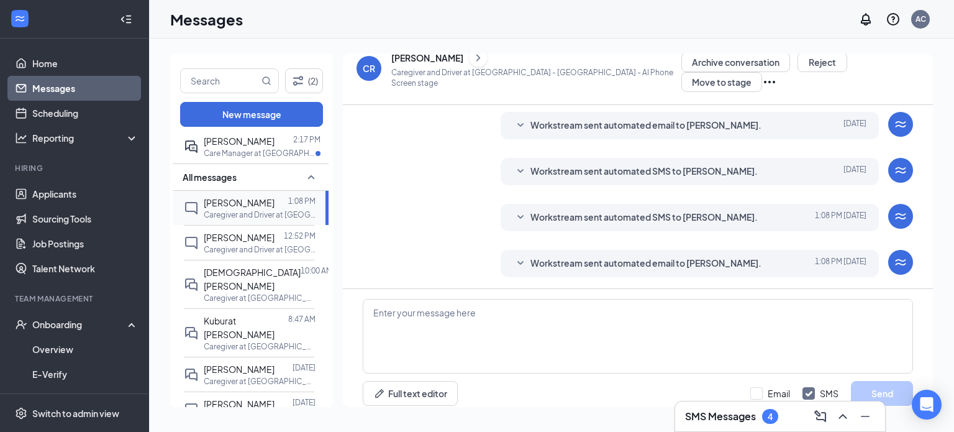
scroll to position [129, 0]
click at [217, 248] on p "Caregiver and Driver at [GEOGRAPHIC_DATA] - [GEOGRAPHIC_DATA]" at bounding box center [260, 249] width 112 height 11
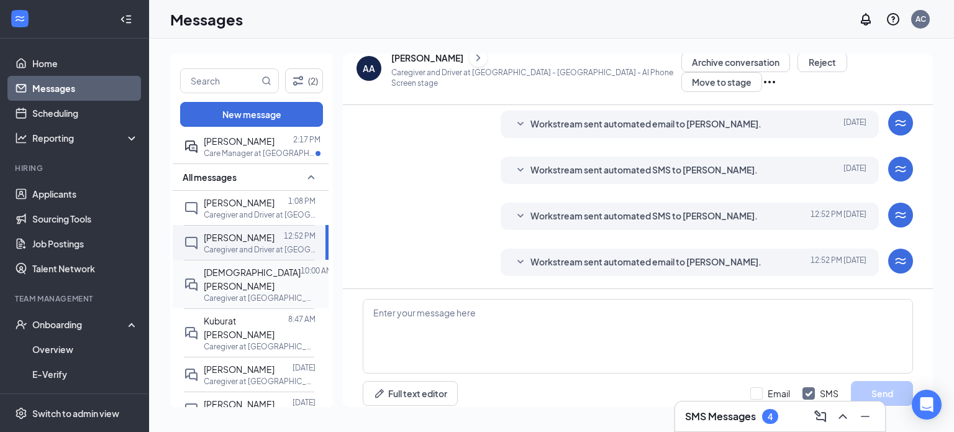
click at [240, 293] on p "Caregiver at [GEOGRAPHIC_DATA] - [GEOGRAPHIC_DATA]" at bounding box center [260, 298] width 112 height 11
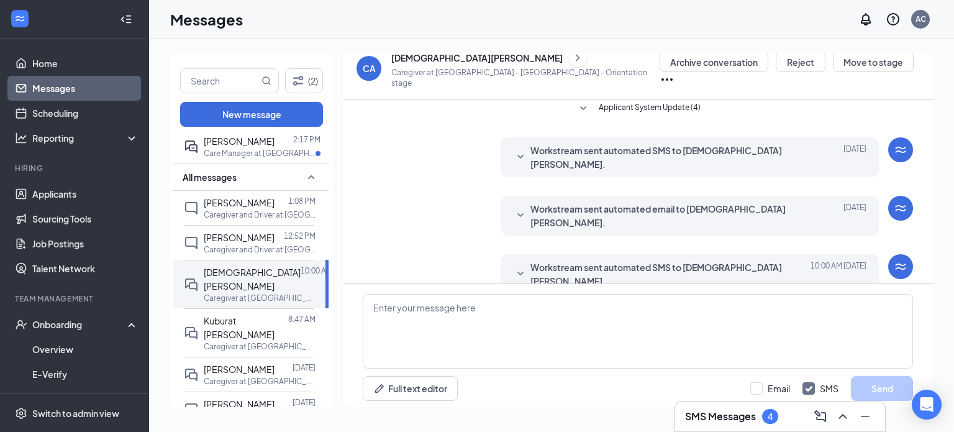
scroll to position [168, 0]
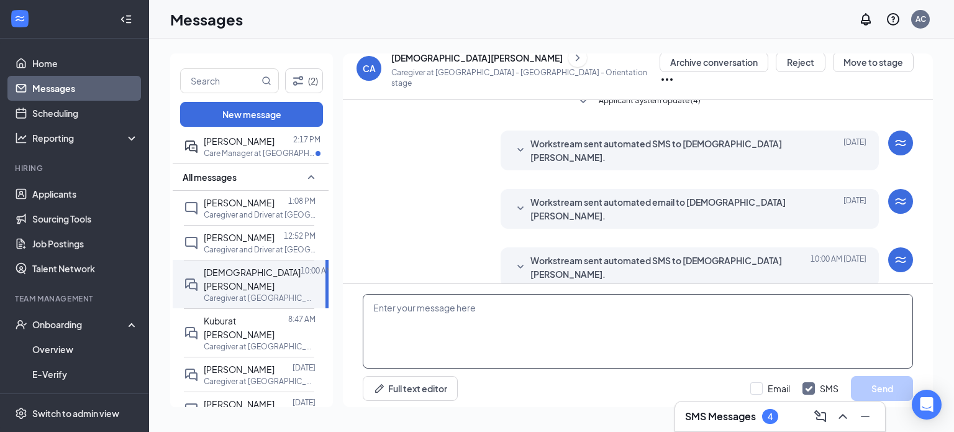
click at [504, 307] on textarea at bounding box center [638, 331] width 550 height 75
click at [757, 386] on input "Email" at bounding box center [770, 388] width 40 height 12
checkbox input "true"
click at [655, 322] on textarea at bounding box center [638, 331] width 550 height 75
paste textarea "Hi Name , Your onsite orientation with [PERSON_NAME] for the Caregiver position…"
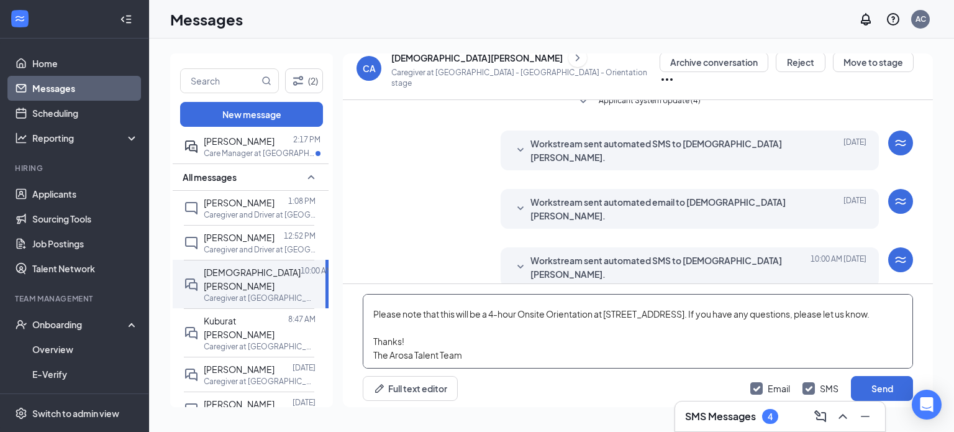
scroll to position [167, 0]
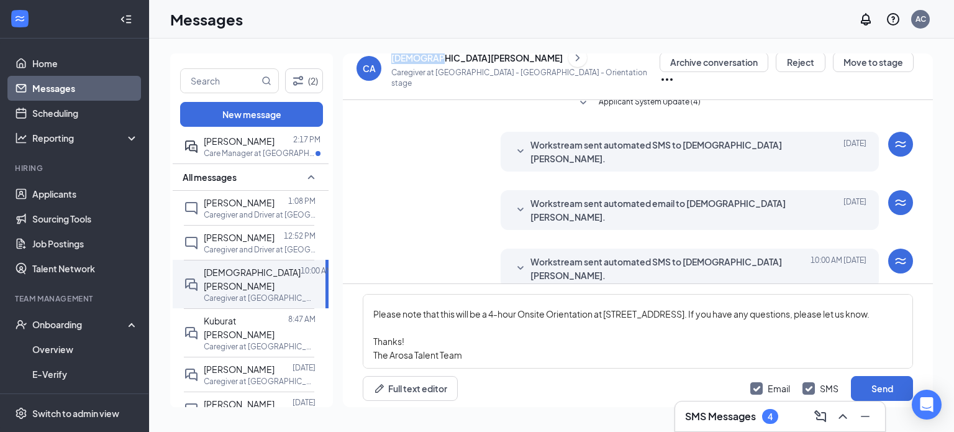
drag, startPoint x: 431, startPoint y: 63, endPoint x: 393, endPoint y: 63, distance: 37.9
click at [393, 63] on div "[DEMOGRAPHIC_DATA][PERSON_NAME]" at bounding box center [476, 58] width 171 height 12
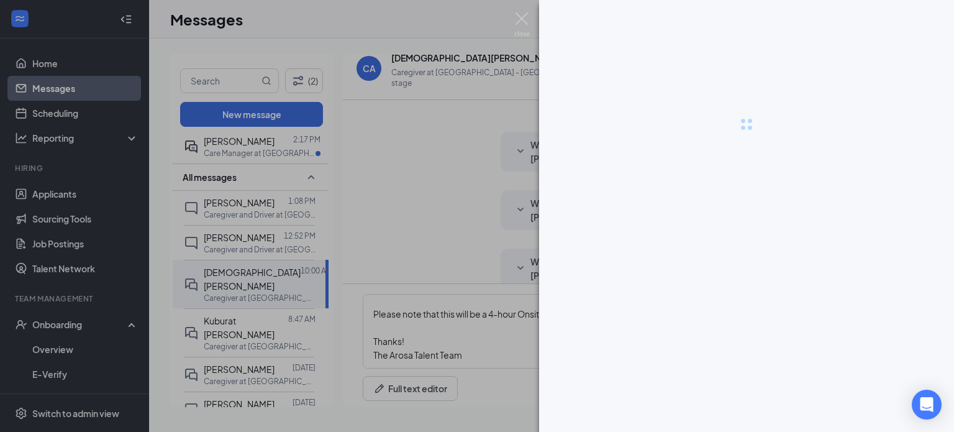
drag, startPoint x: 435, startPoint y: 62, endPoint x: 410, endPoint y: 63, distance: 25.5
click at [410, 63] on div at bounding box center [477, 216] width 954 height 432
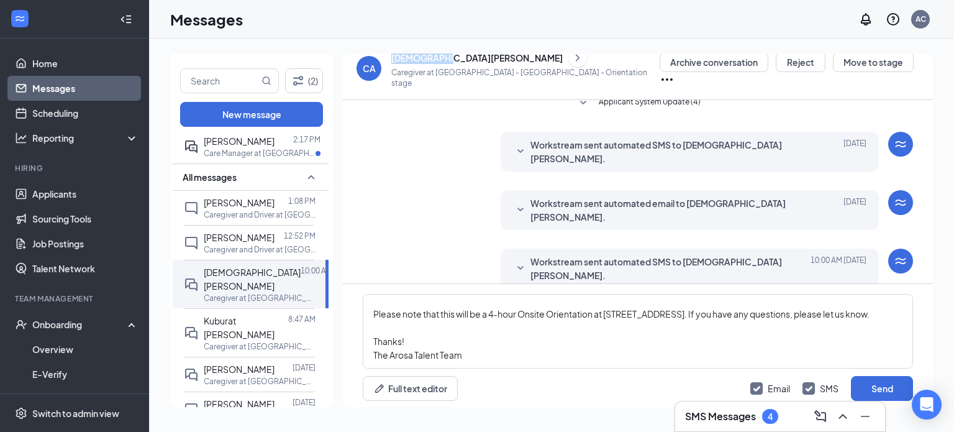
drag, startPoint x: 436, startPoint y: 62, endPoint x: 389, endPoint y: 60, distance: 47.3
click at [389, 60] on div "CA [DEMOGRAPHIC_DATA][PERSON_NAME] Caregiver at [GEOGRAPHIC_DATA] - [GEOGRAPHIC…" at bounding box center [508, 68] width 303 height 32
copy div "[DEMOGRAPHIC_DATA]"
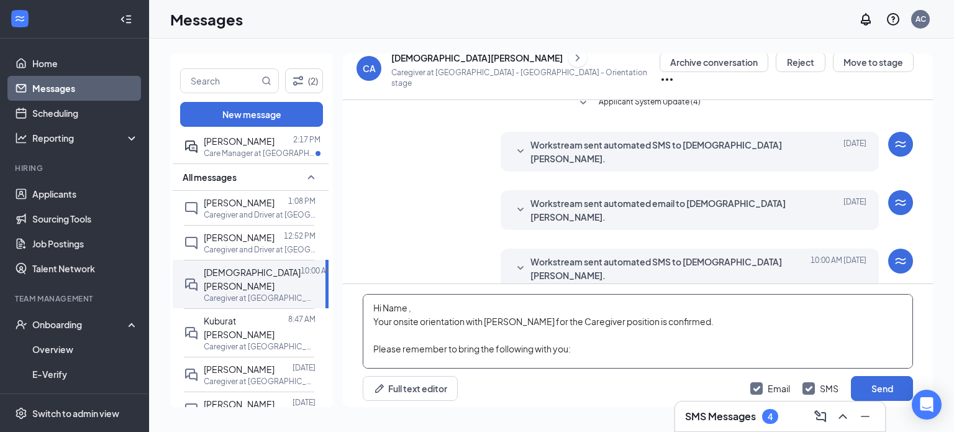
drag, startPoint x: 409, startPoint y: 302, endPoint x: 383, endPoint y: 298, distance: 26.4
click at [383, 298] on textarea "Hi Name , Your onsite orientation with [PERSON_NAME] for the Caregiver position…" at bounding box center [638, 331] width 550 height 75
paste textarea "[DEMOGRAPHIC_DATA]"
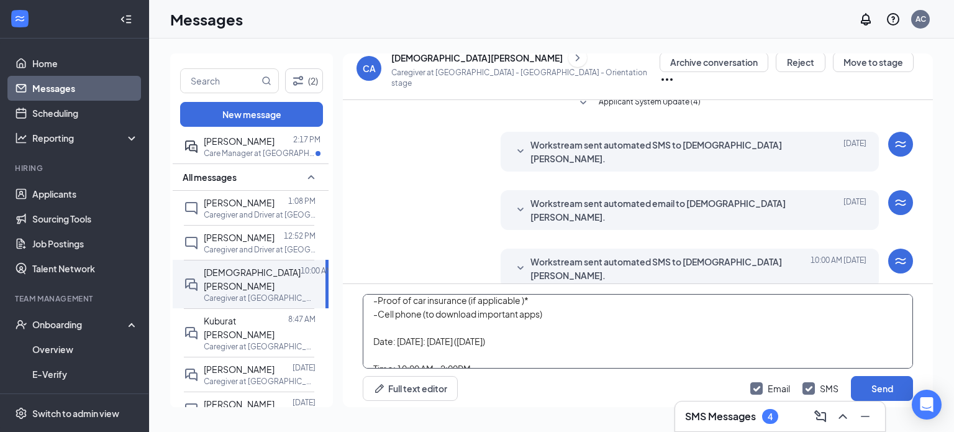
scroll to position [89, 0]
click at [455, 335] on textarea "Hi [PERSON_NAME] , Your onsite orientation with [PERSON_NAME] for the Caregiver…" at bounding box center [638, 331] width 550 height 75
click at [519, 335] on textarea "Hi [PERSON_NAME] , Your onsite orientation with [PERSON_NAME] for the Caregiver…" at bounding box center [638, 331] width 550 height 75
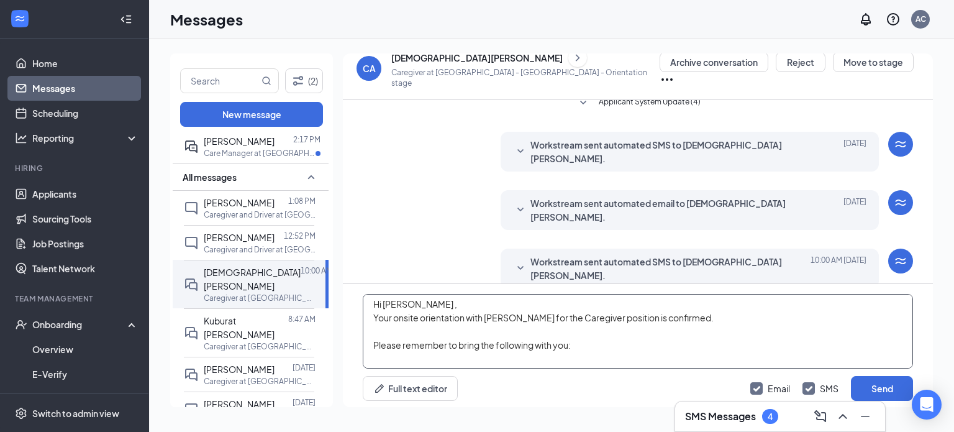
scroll to position [5, 0]
click at [399, 321] on textarea "Hi [PERSON_NAME] , Your onsite orientation with [PERSON_NAME] for the Caregiver…" at bounding box center [638, 331] width 550 height 75
paste textarea "Please avoid wearing perfume or scented lotions."
click at [602, 337] on textarea "Hi [PERSON_NAME] , Your onsite orientation with [PERSON_NAME] for the Caregiver…" at bounding box center [638, 331] width 550 height 75
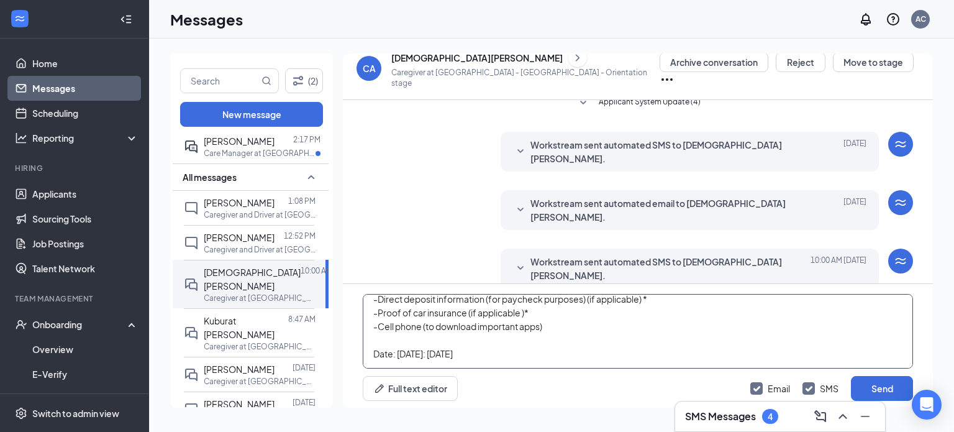
scroll to position [81, 0]
click at [572, 326] on textarea "Hi [PERSON_NAME] , Your onsite orientation with [PERSON_NAME] for the Caregiver…" at bounding box center [638, 331] width 550 height 75
paste textarea "Also, refrain from eating or drinking 30 minutes before your appointment."
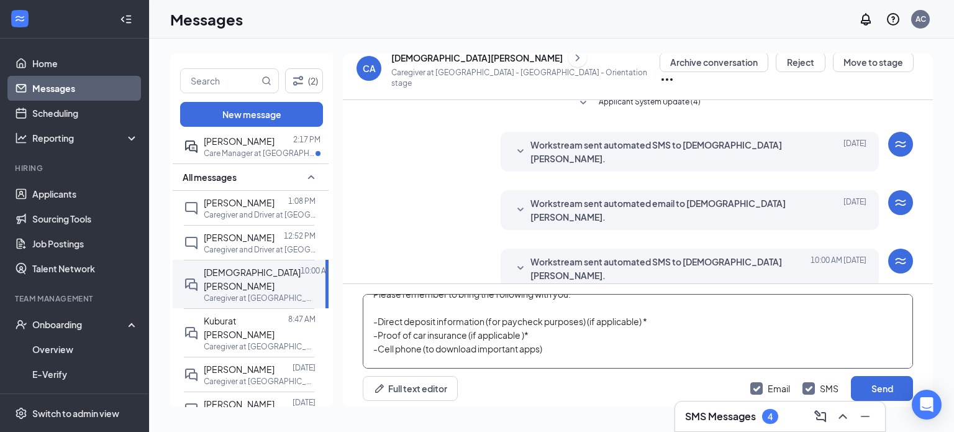
scroll to position [56, 0]
drag, startPoint x: 531, startPoint y: 330, endPoint x: 371, endPoint y: 330, distance: 159.7
click at [371, 330] on textarea "Hi [PERSON_NAME] , Your onsite orientation with [PERSON_NAME] for the Caregiver…" at bounding box center [638, 331] width 550 height 75
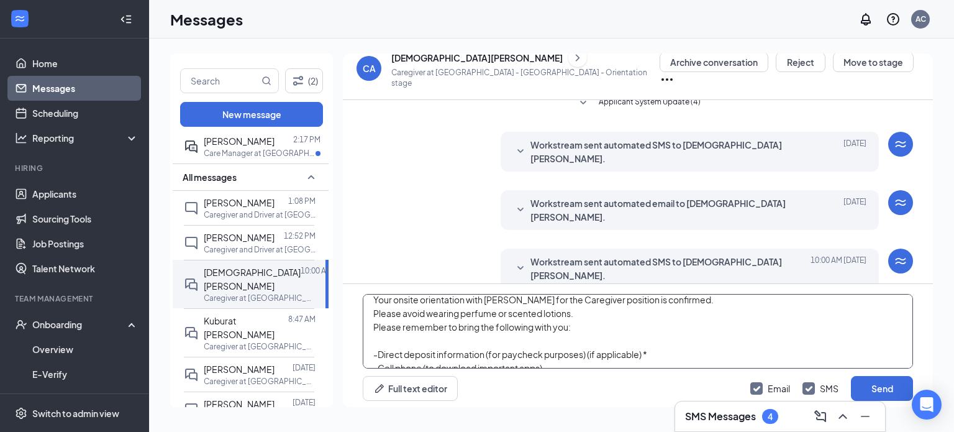
scroll to position [17, 0]
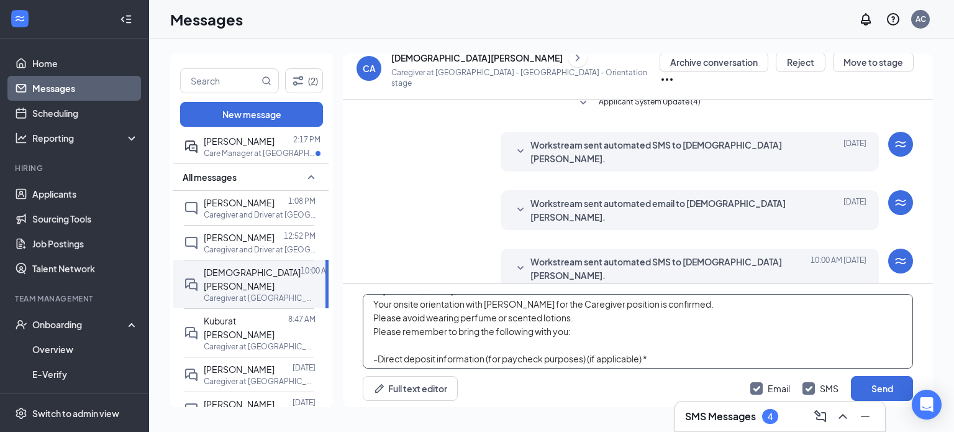
click at [681, 304] on textarea "Hi [PERSON_NAME] , Your onsite orientation with [PERSON_NAME] for the Caregiver…" at bounding box center [638, 331] width 550 height 75
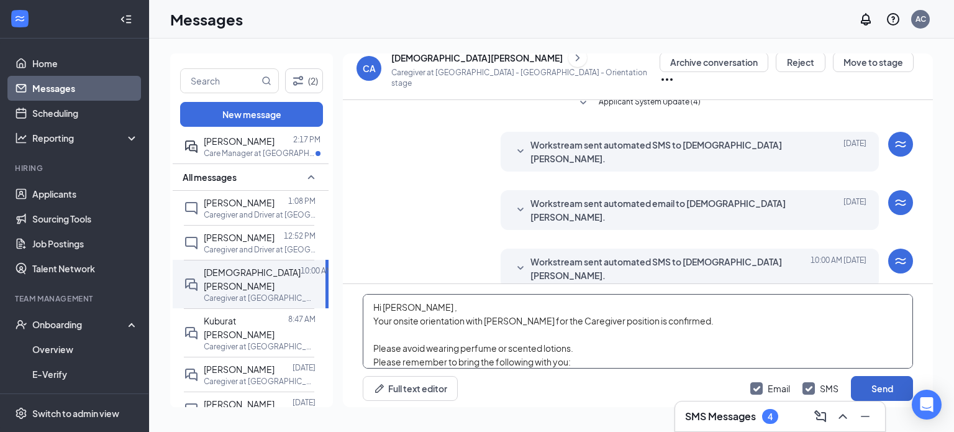
scroll to position [1, 0]
type textarea "Hi [PERSON_NAME] , Your onsite orientation with [PERSON_NAME] for the Caregiver…"
click at [870, 380] on button "Send" at bounding box center [882, 388] width 62 height 25
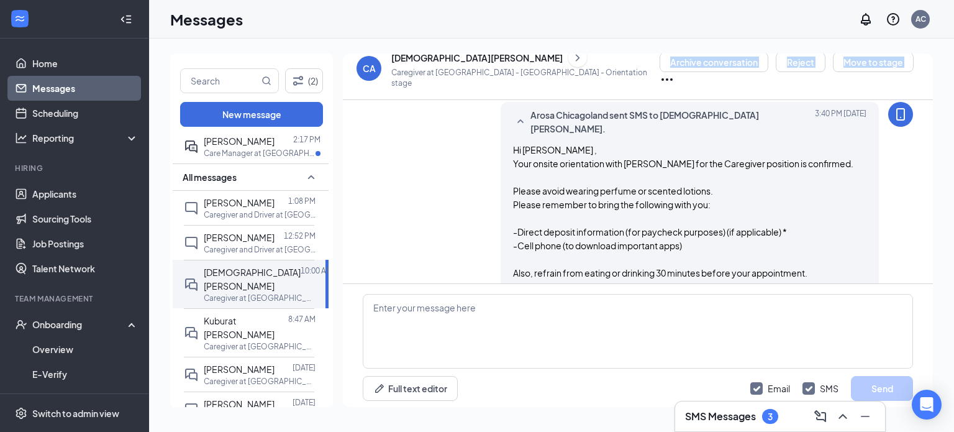
scroll to position [503, 0]
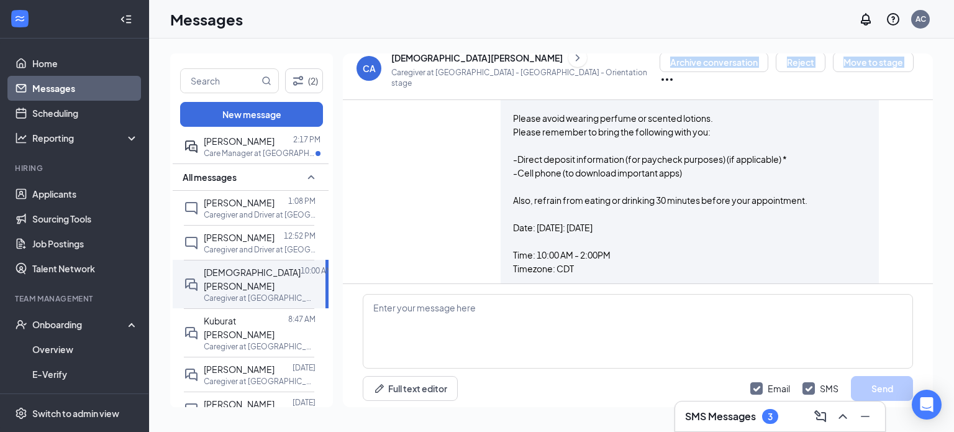
drag, startPoint x: 510, startPoint y: 174, endPoint x: 667, endPoint y: 258, distance: 177.6
click at [667, 258] on div "Arosa Chicagoland sent email to [DEMOGRAPHIC_DATA][PERSON_NAME]. [DATE] 3:40 PM…" at bounding box center [690, 196] width 379 height 334
copy span "Hi [PERSON_NAME] , Your onsite orientation with [PERSON_NAME] for the Caregiver…"
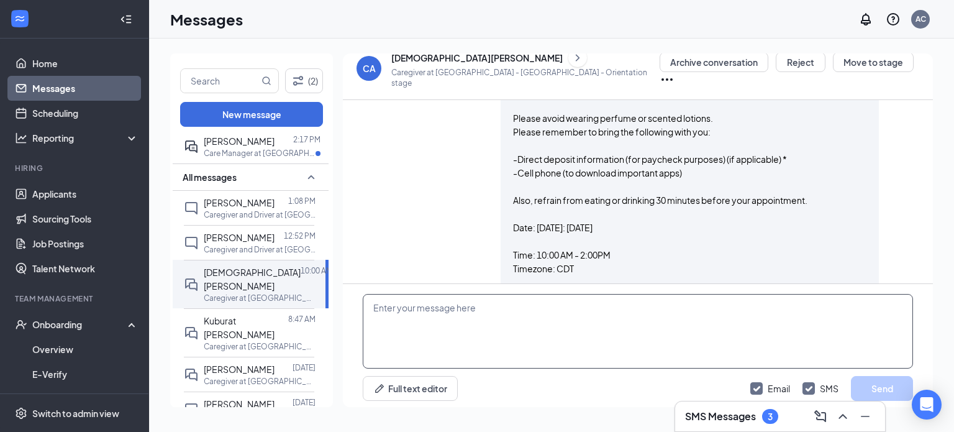
paste textarea "Hi [PERSON_NAME] , Your onsite orientation with [PERSON_NAME] for the Caregiver…"
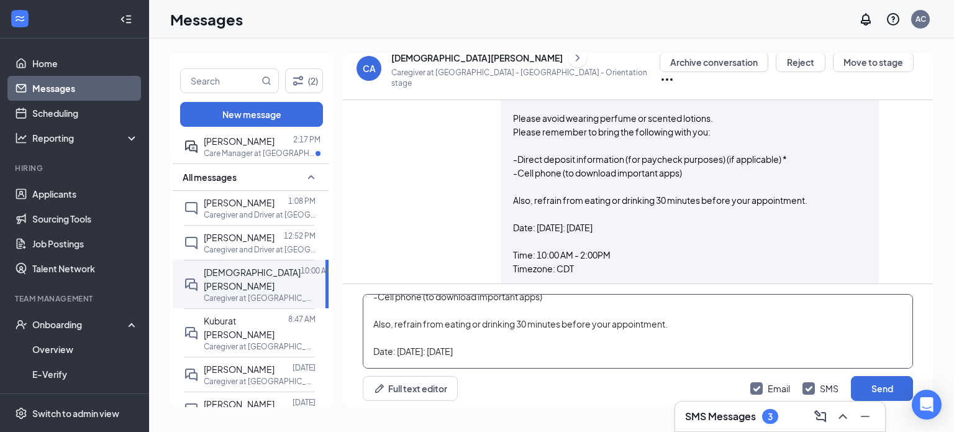
scroll to position [104, 0]
drag, startPoint x: 466, startPoint y: 348, endPoint x: 476, endPoint y: 387, distance: 40.4
click at [466, 350] on textarea "Hi [PERSON_NAME] , Your onsite orientation with [PERSON_NAME] for the Caregiver…" at bounding box center [638, 331] width 550 height 75
type textarea "Hi [PERSON_NAME] , Your onsite orientation with [PERSON_NAME] for the Caregiver…"
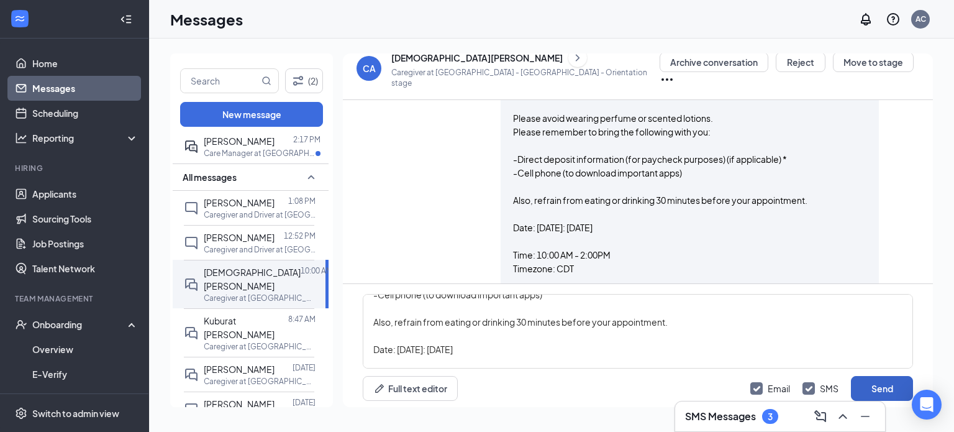
click at [880, 385] on button "Send" at bounding box center [882, 388] width 62 height 25
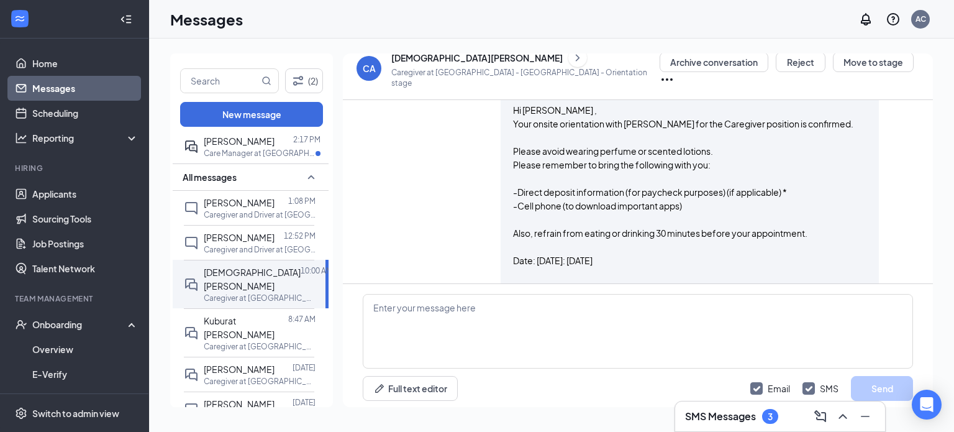
scroll to position [1530, 0]
click at [219, 145] on div "[PERSON_NAME]" at bounding box center [239, 141] width 71 height 14
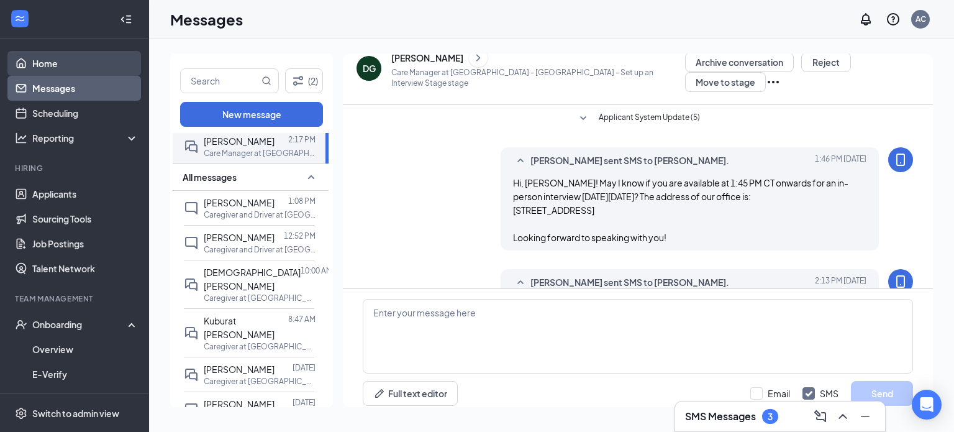
click at [73, 64] on link "Home" at bounding box center [85, 63] width 106 height 25
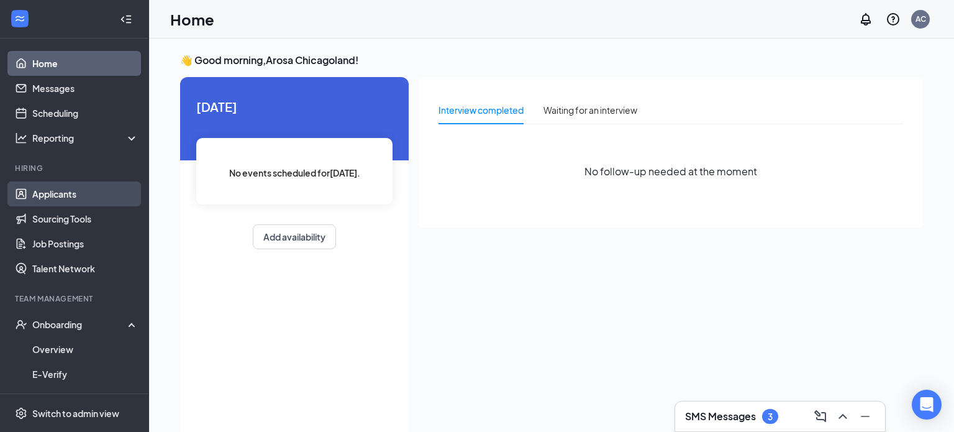
scroll to position [1, 0]
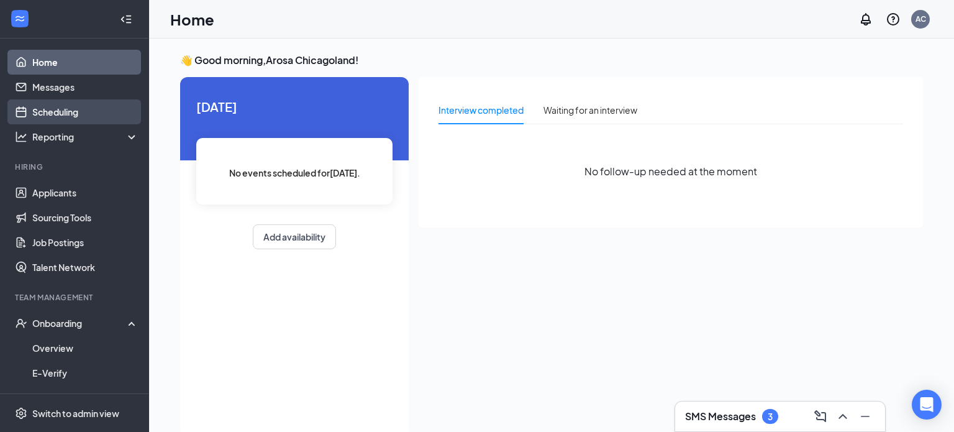
click at [78, 105] on link "Scheduling" at bounding box center [85, 111] width 106 height 25
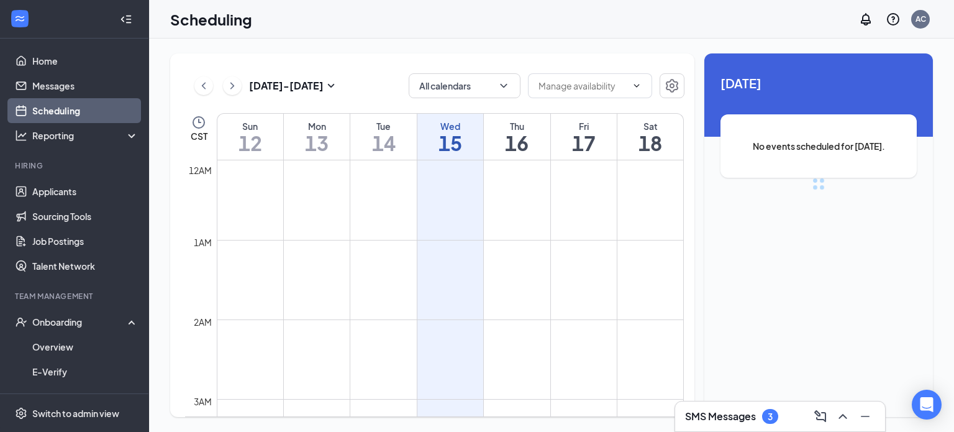
scroll to position [611, 0]
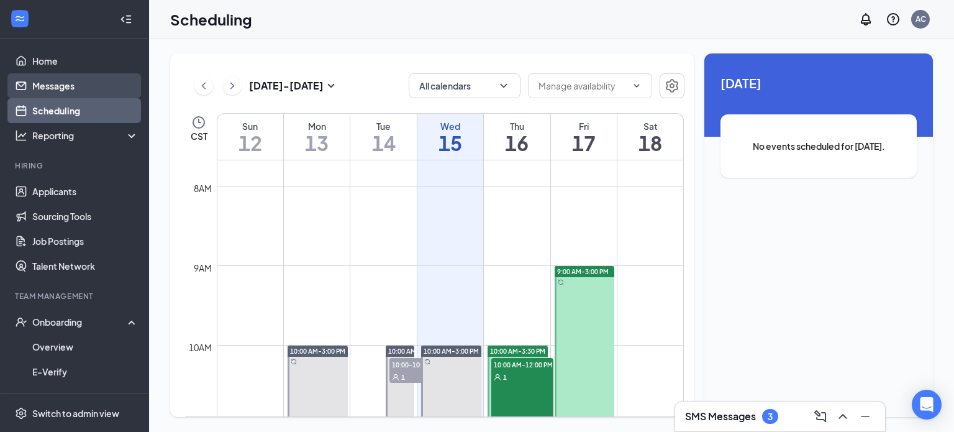
click at [88, 85] on link "Messages" at bounding box center [85, 85] width 106 height 25
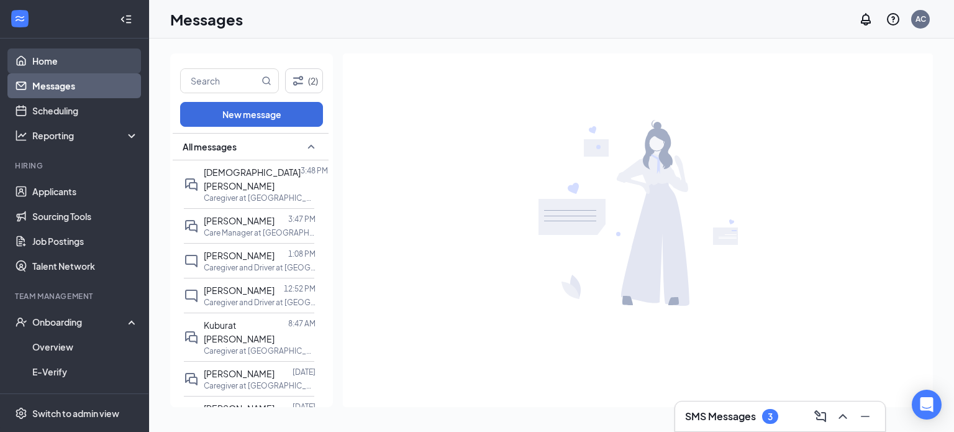
click at [46, 66] on link "Home" at bounding box center [85, 60] width 106 height 25
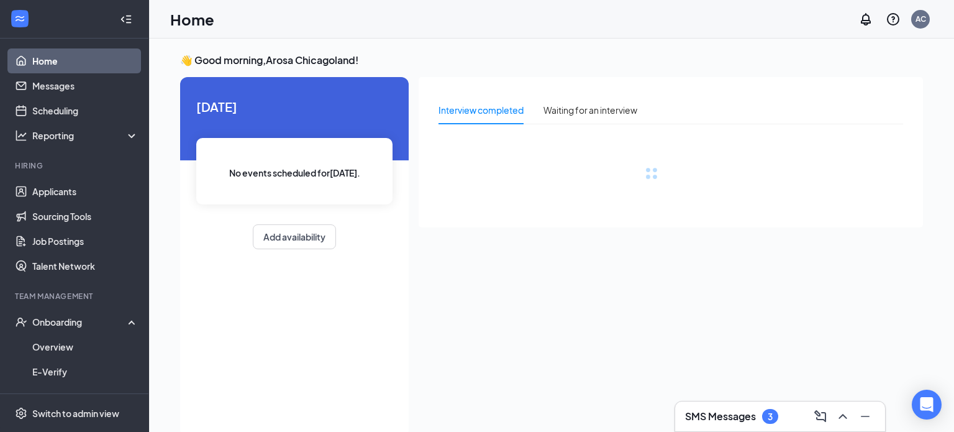
click at [81, 60] on link "Home" at bounding box center [85, 60] width 106 height 25
click at [74, 59] on link "Home" at bounding box center [85, 60] width 106 height 25
